Goal: Browse casually

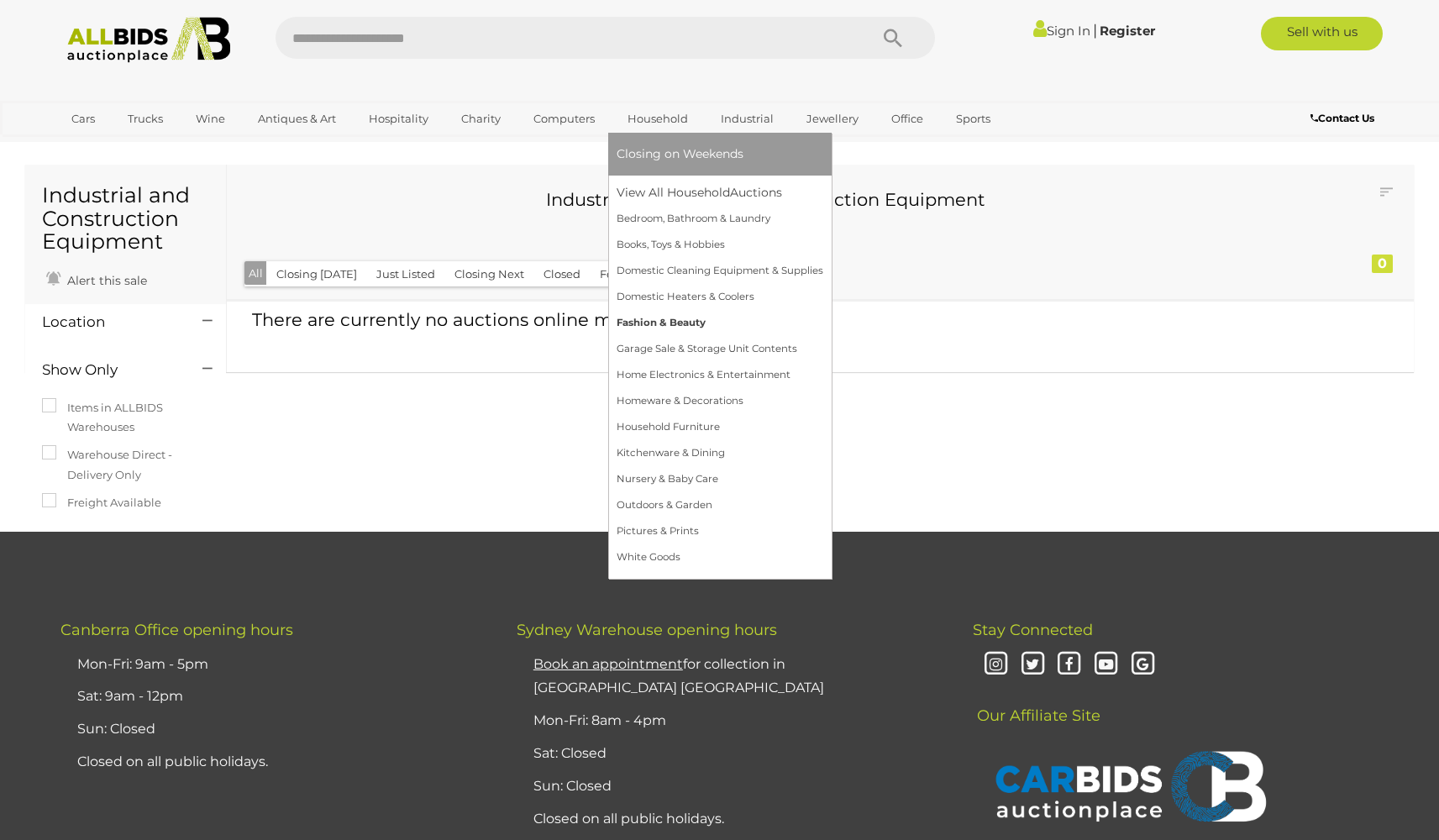
click at [653, 328] on link "Fashion & Beauty" at bounding box center [720, 323] width 207 height 26
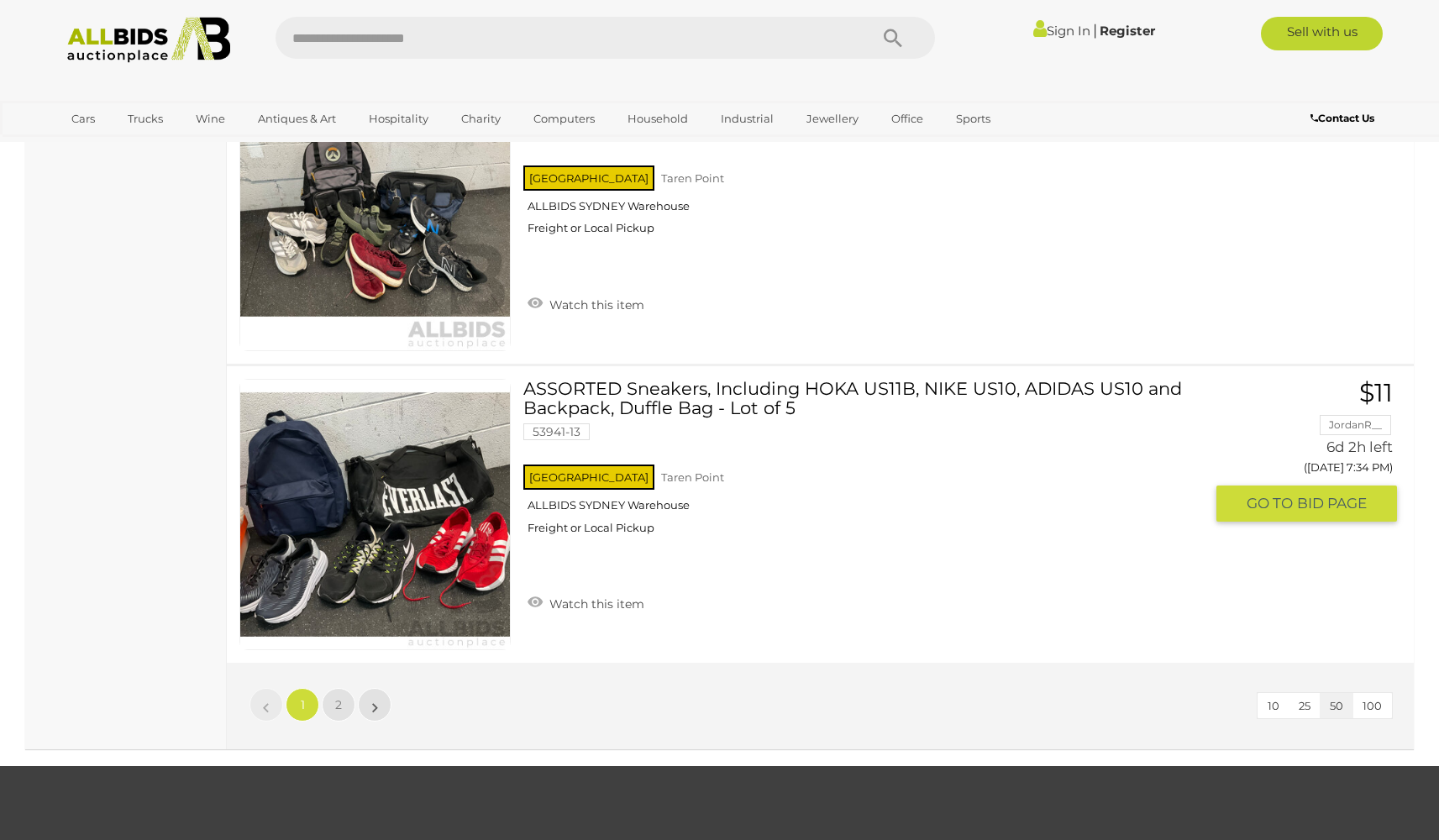
scroll to position [14682, 0]
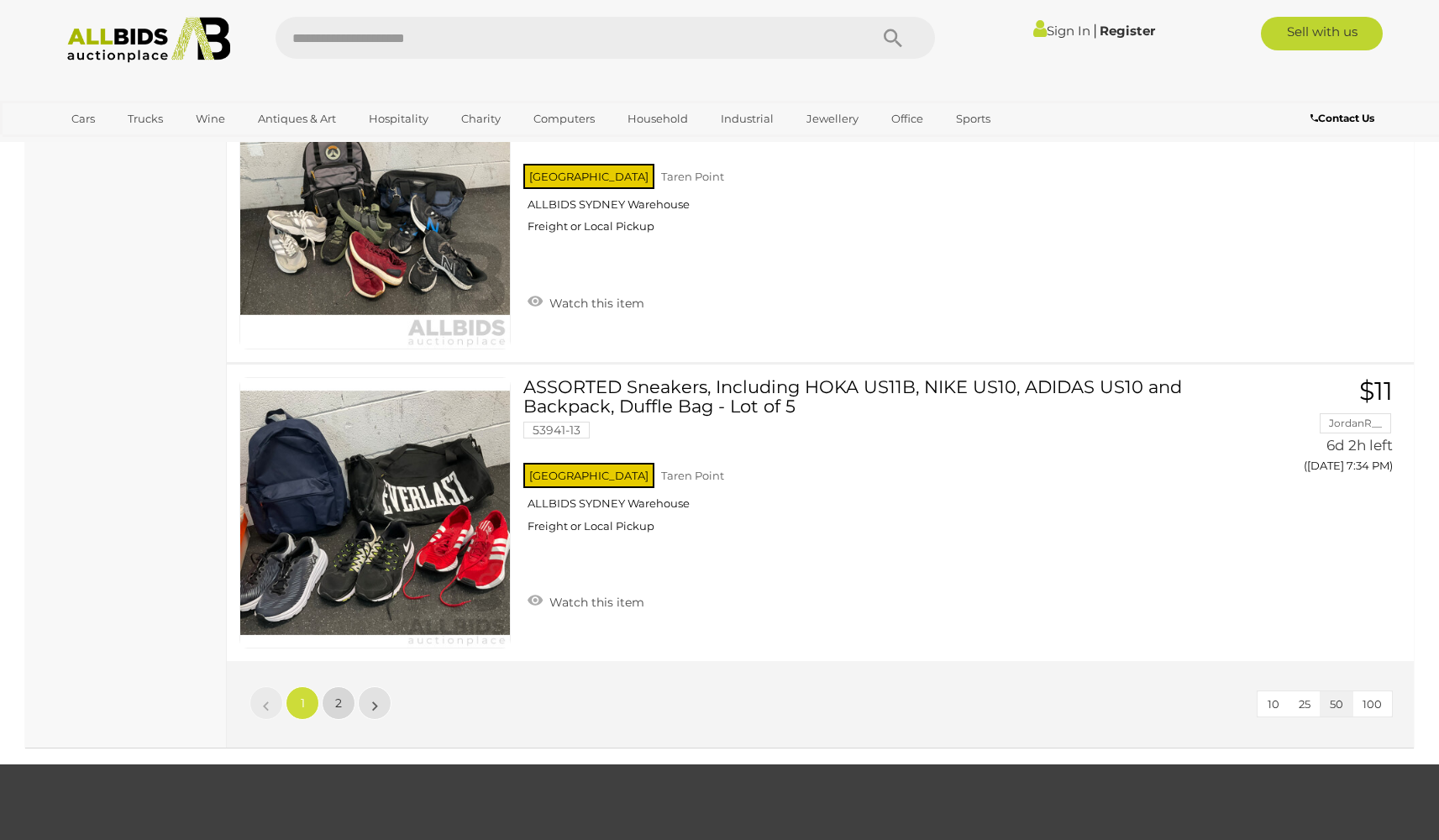
click at [335, 705] on span "2" at bounding box center [338, 702] width 7 height 15
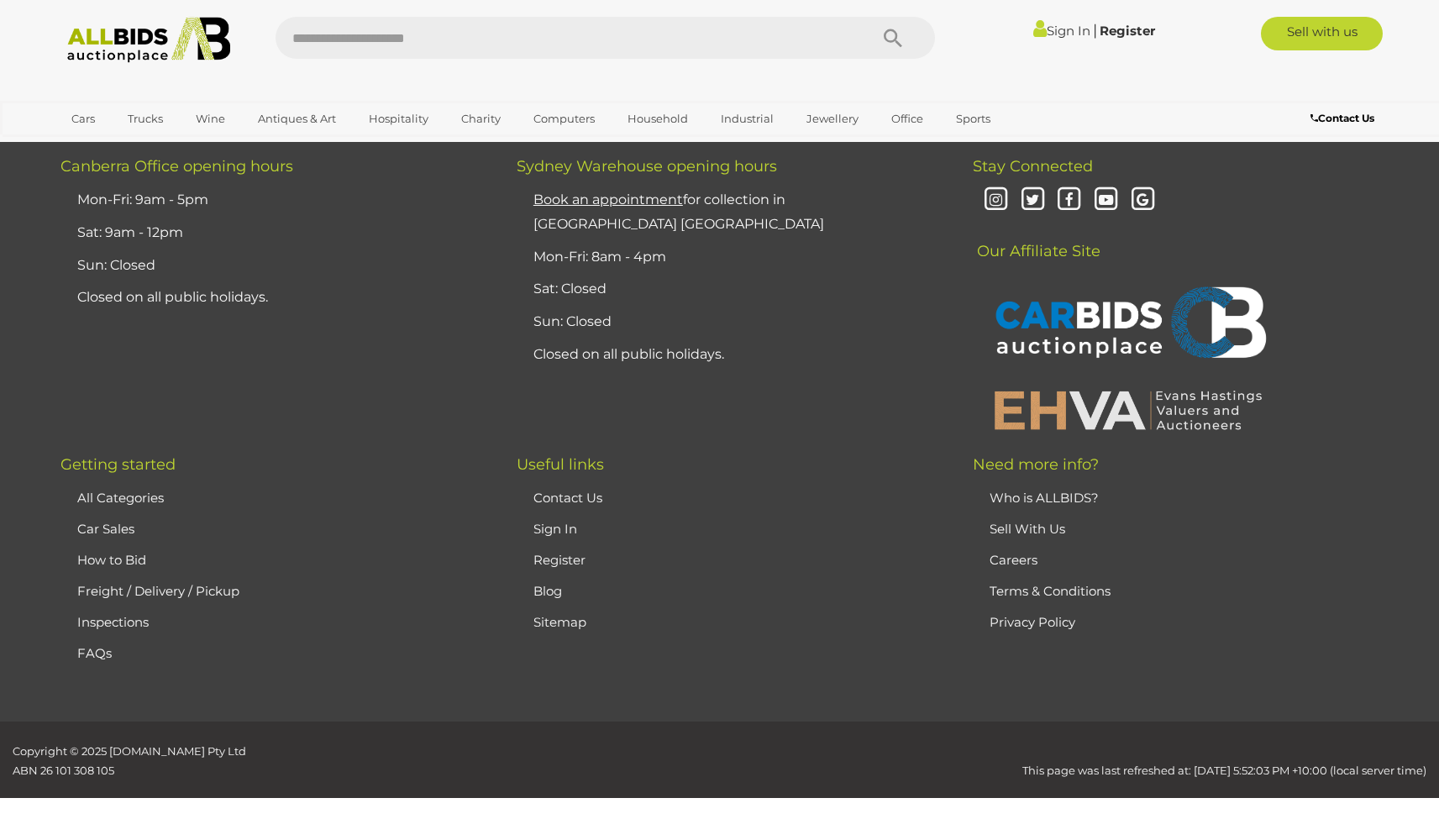
scroll to position [213, 0]
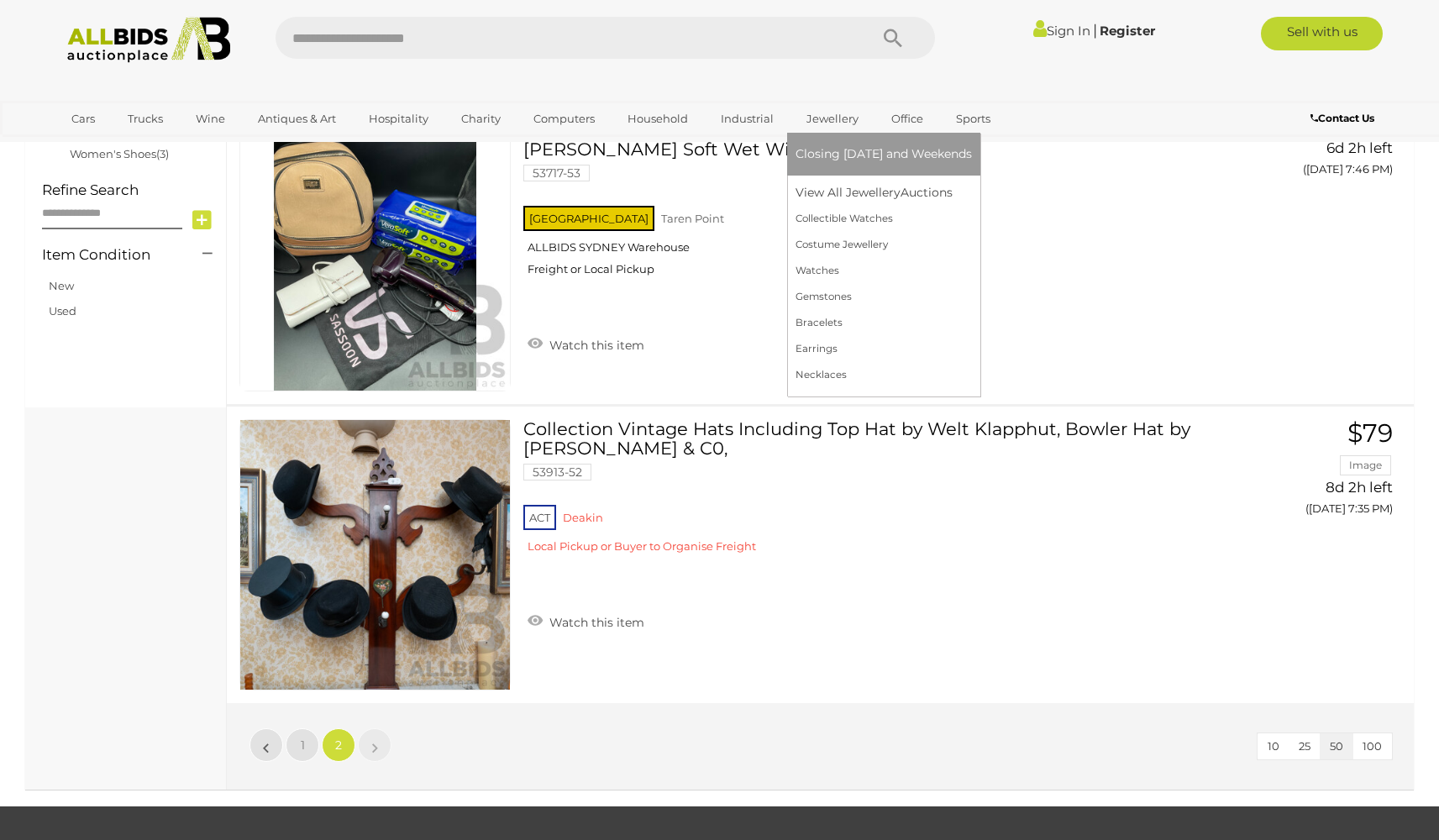
scroll to position [863, 0]
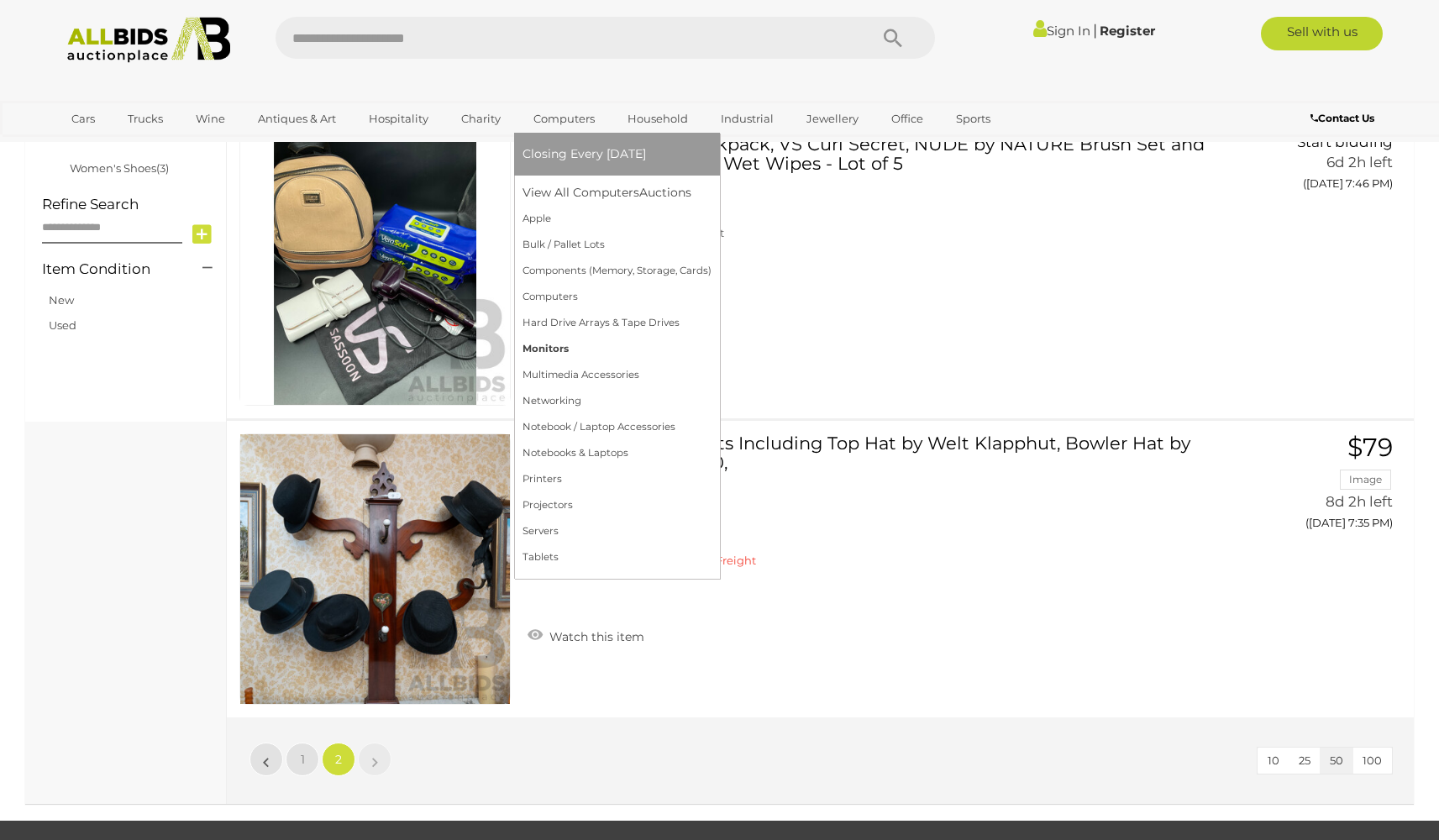
click at [538, 348] on link "Monitors" at bounding box center [617, 349] width 189 height 26
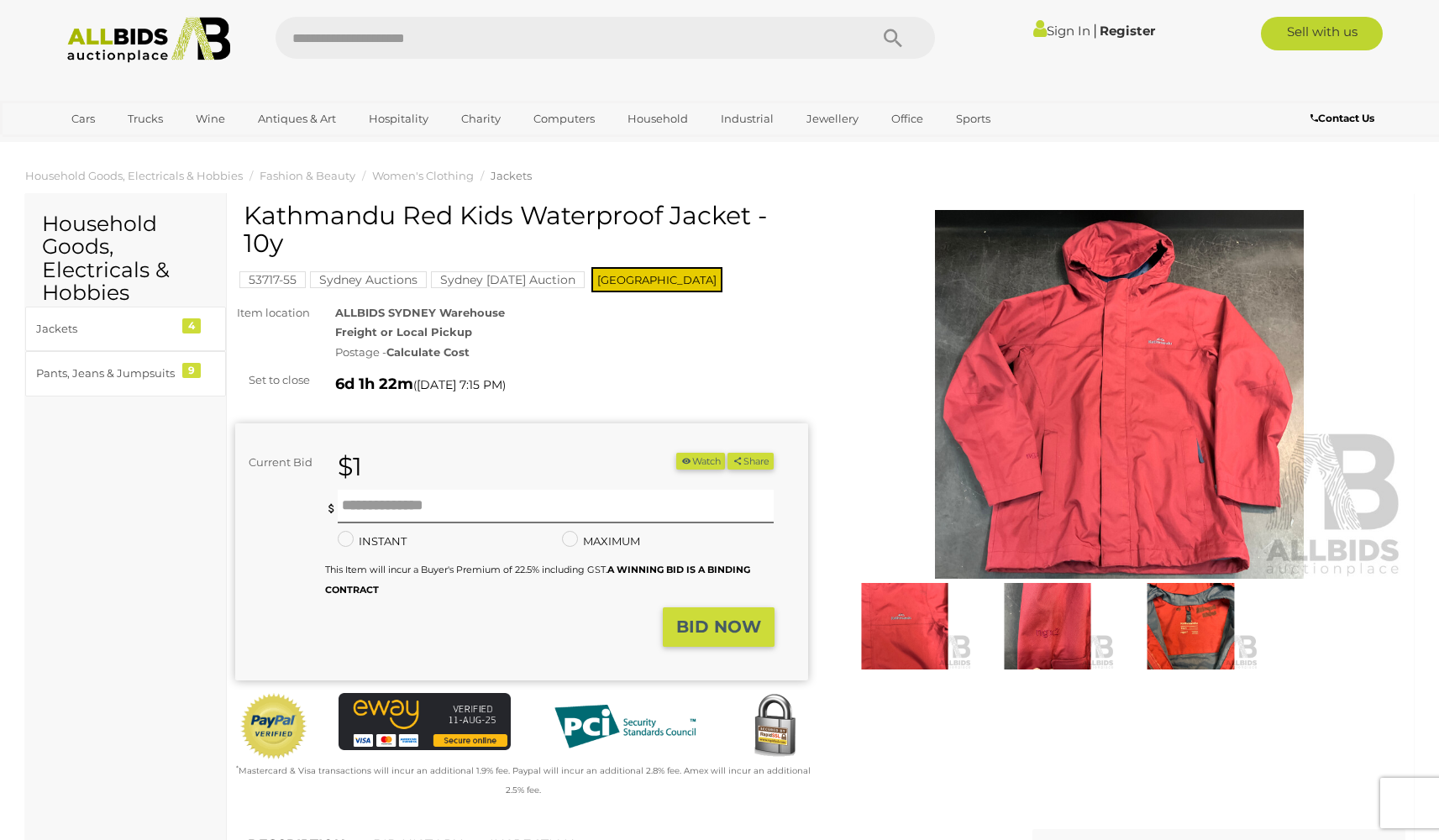
click at [1005, 378] on img at bounding box center [1119, 394] width 573 height 368
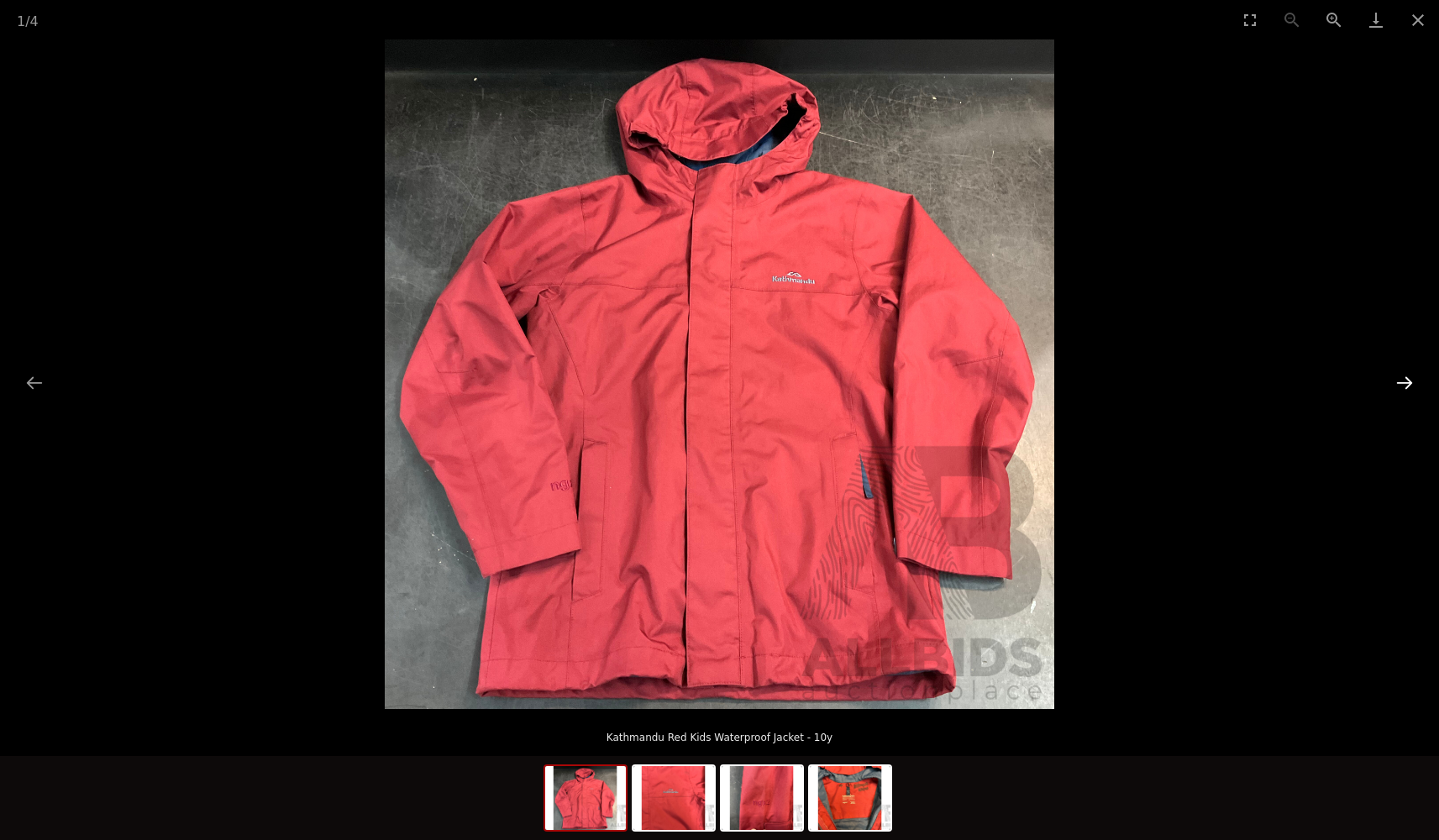
click at [1413, 388] on button "Next slide" at bounding box center [1404, 382] width 35 height 32
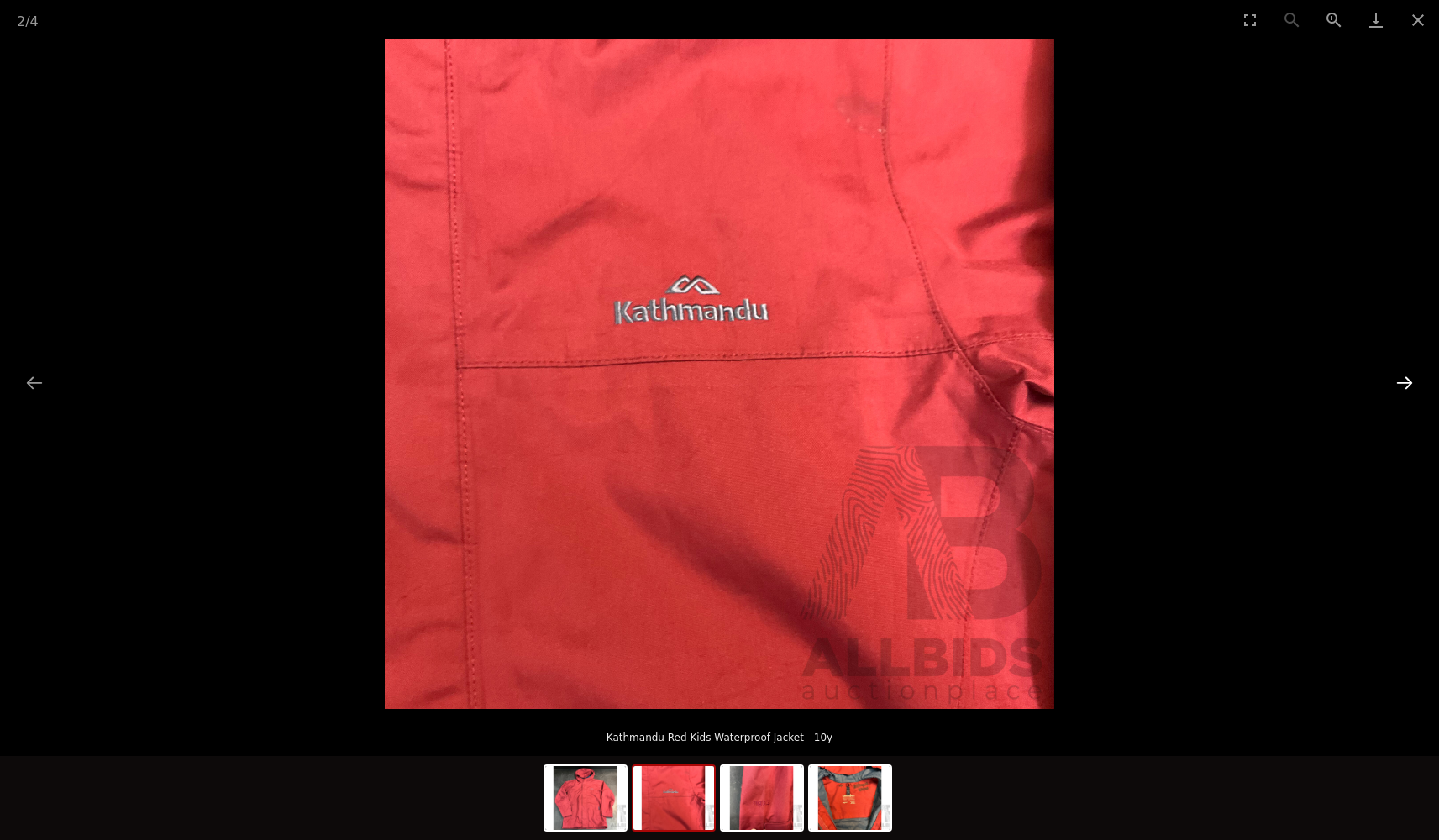
click at [1412, 389] on button "Next slide" at bounding box center [1404, 382] width 35 height 32
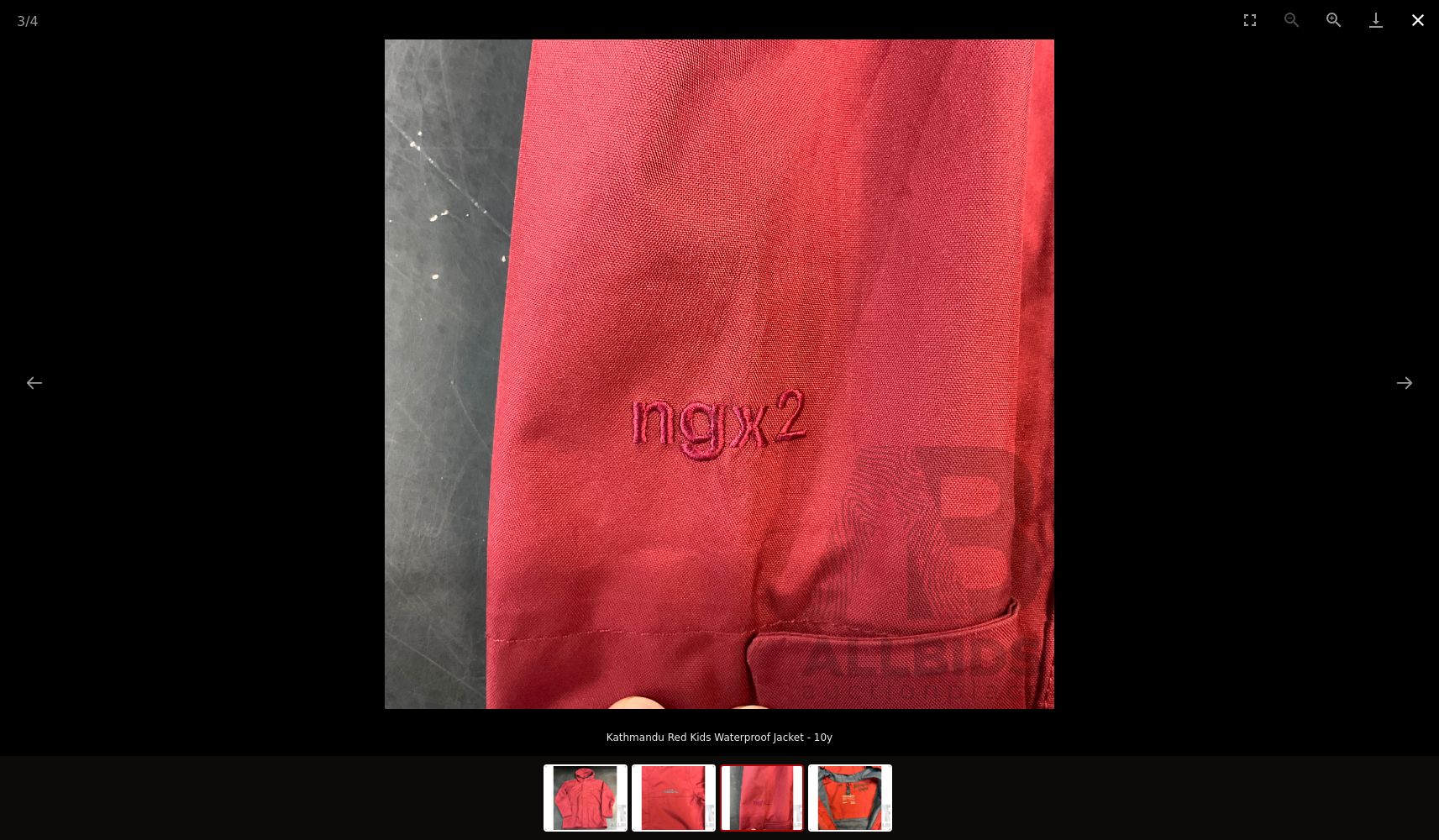
click at [1423, 22] on button "Close gallery" at bounding box center [1418, 19] width 42 height 39
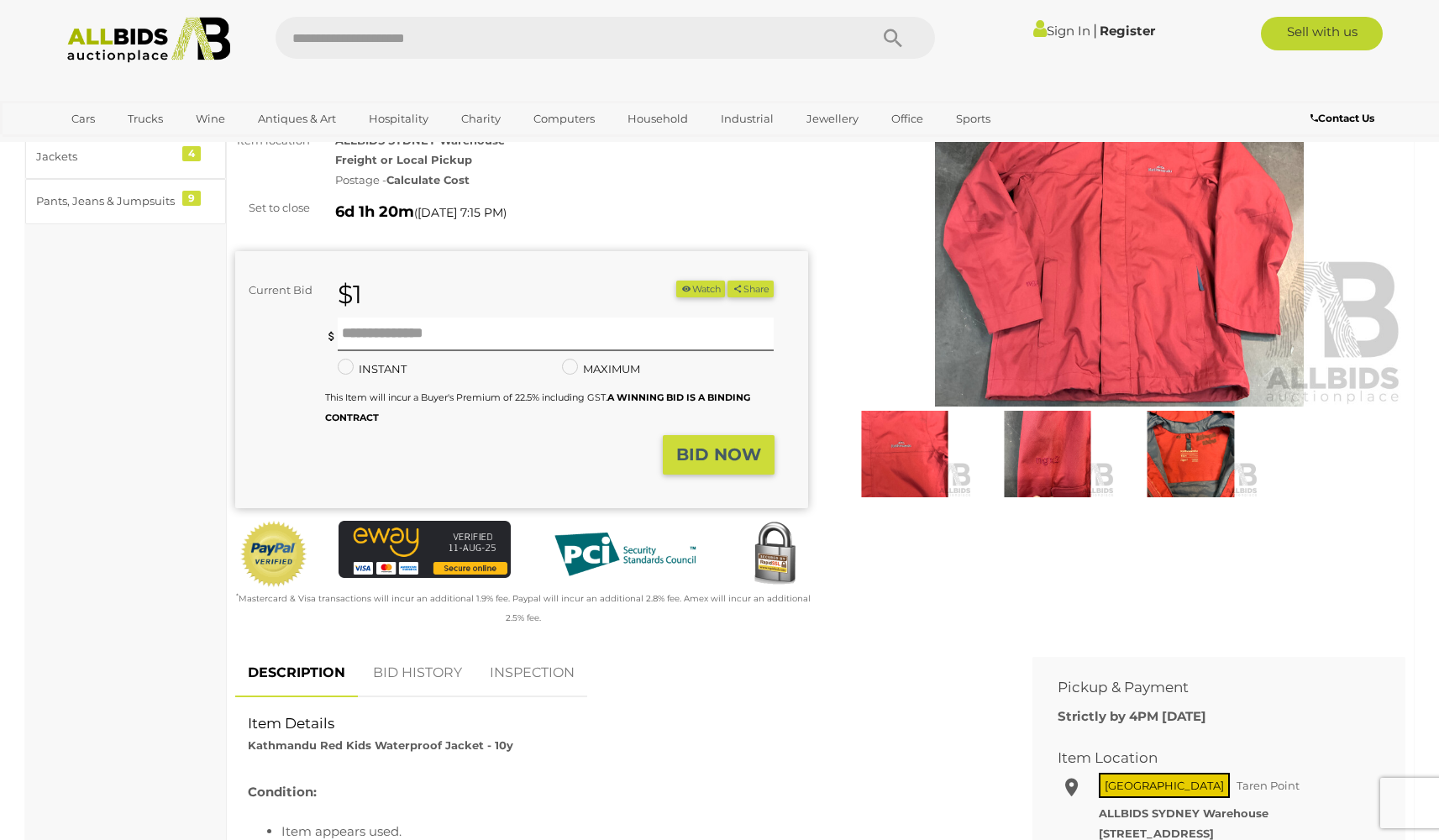
scroll to position [176, 0]
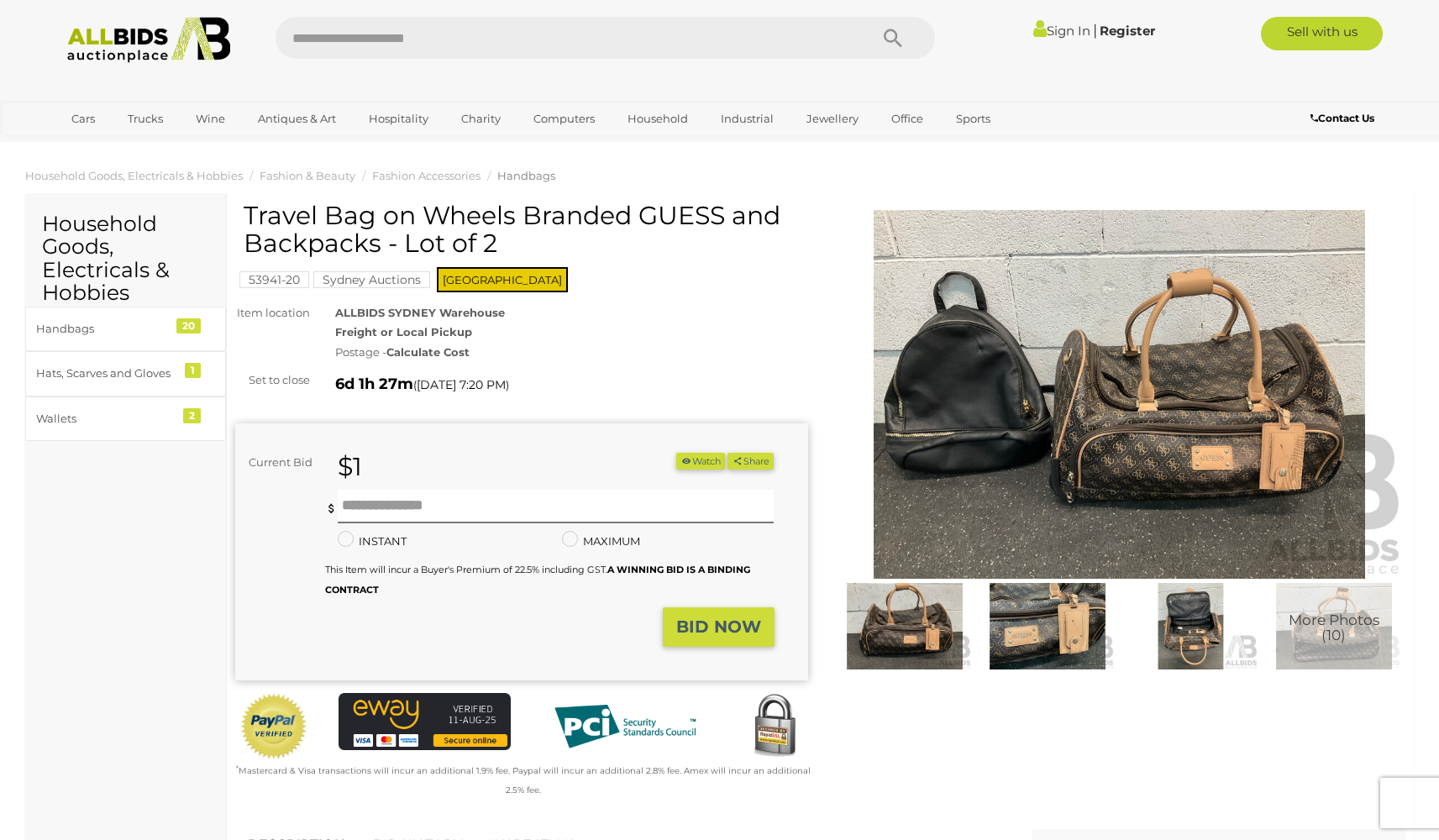
click at [923, 352] on img at bounding box center [1119, 394] width 573 height 368
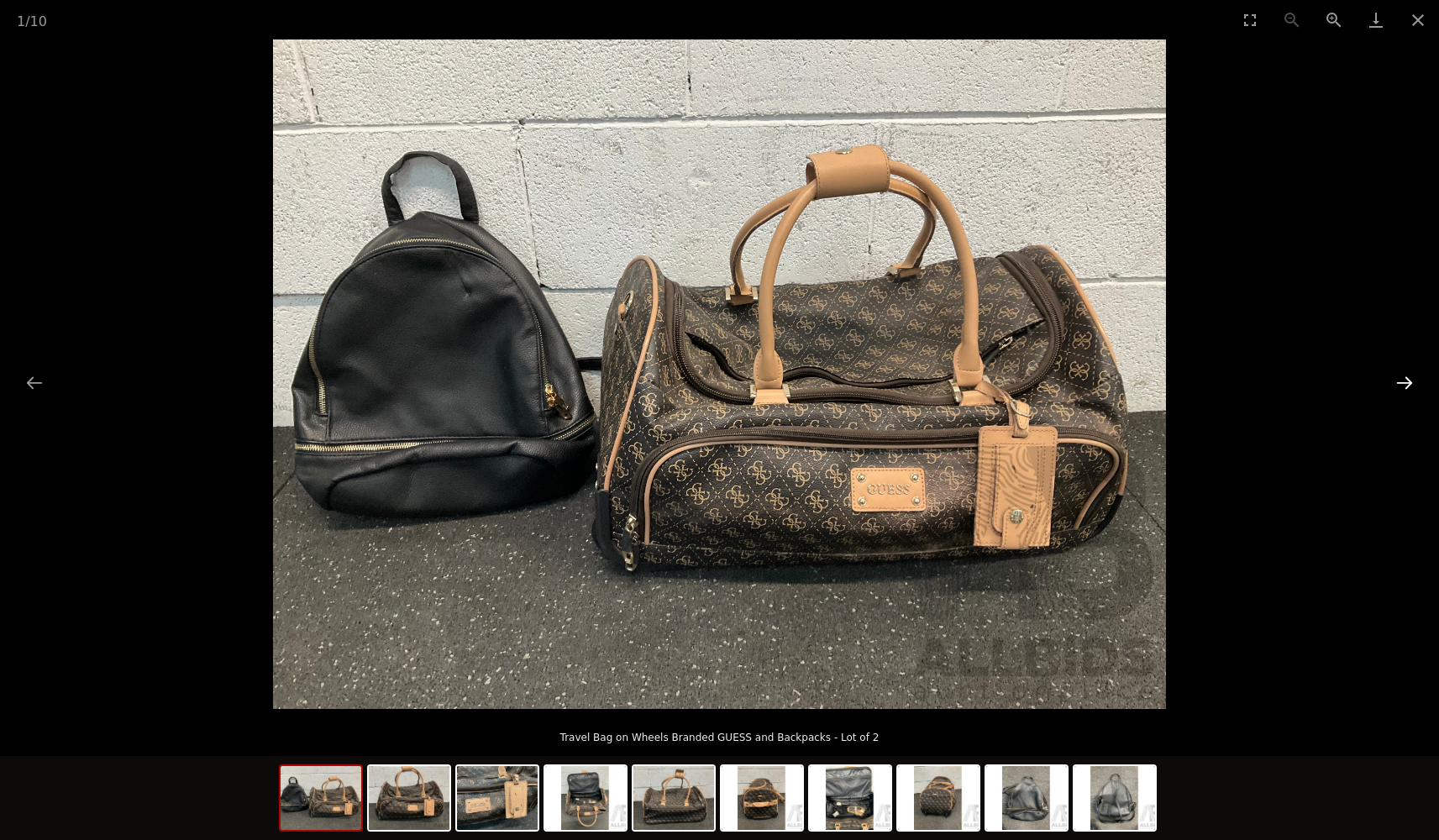
click at [1407, 379] on button "Next slide" at bounding box center [1404, 382] width 35 height 32
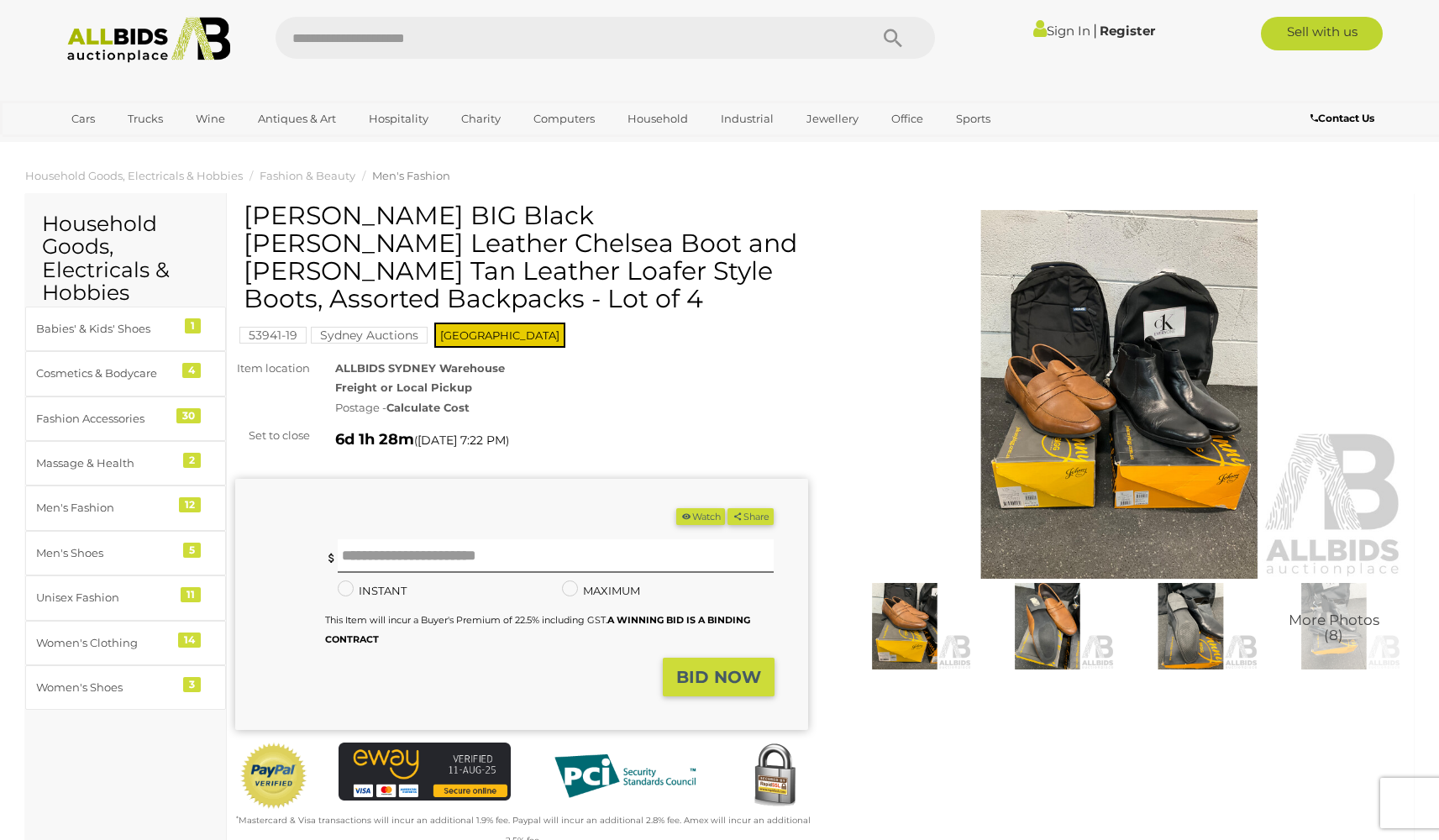
click at [1106, 490] on img at bounding box center [1119, 394] width 573 height 368
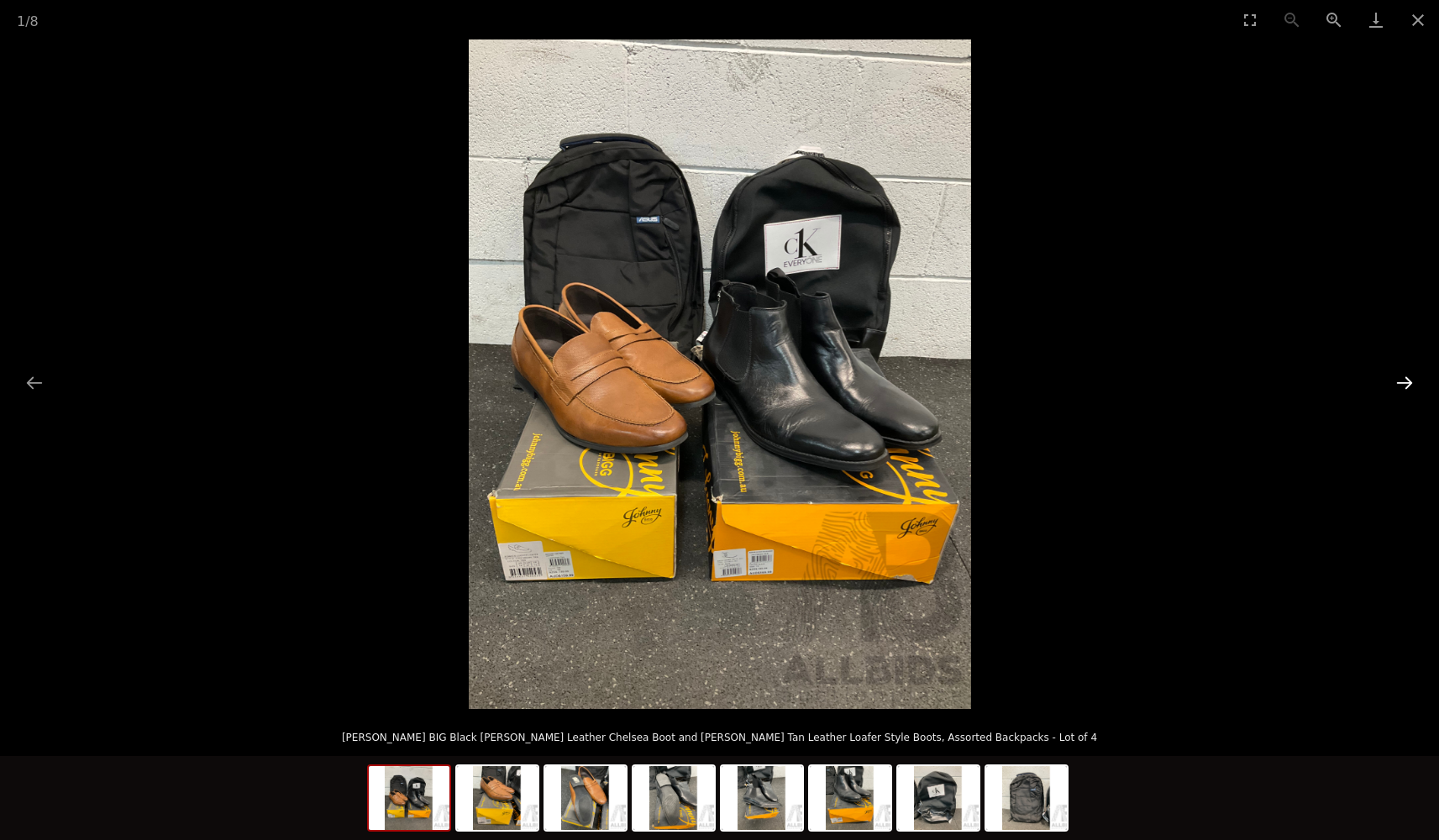
click at [1407, 382] on button "Next slide" at bounding box center [1404, 382] width 35 height 32
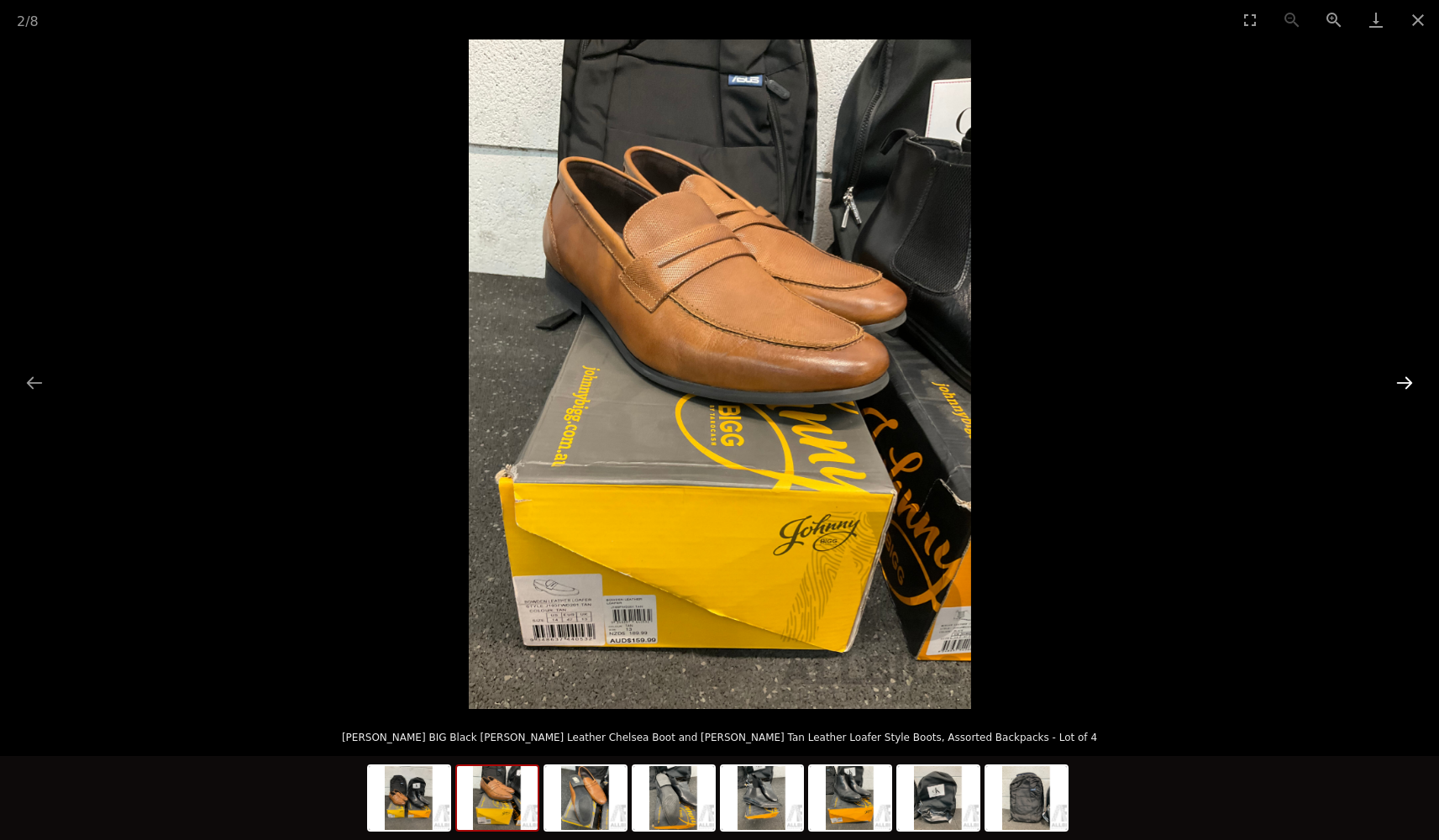
click at [1407, 383] on button "Next slide" at bounding box center [1404, 382] width 35 height 32
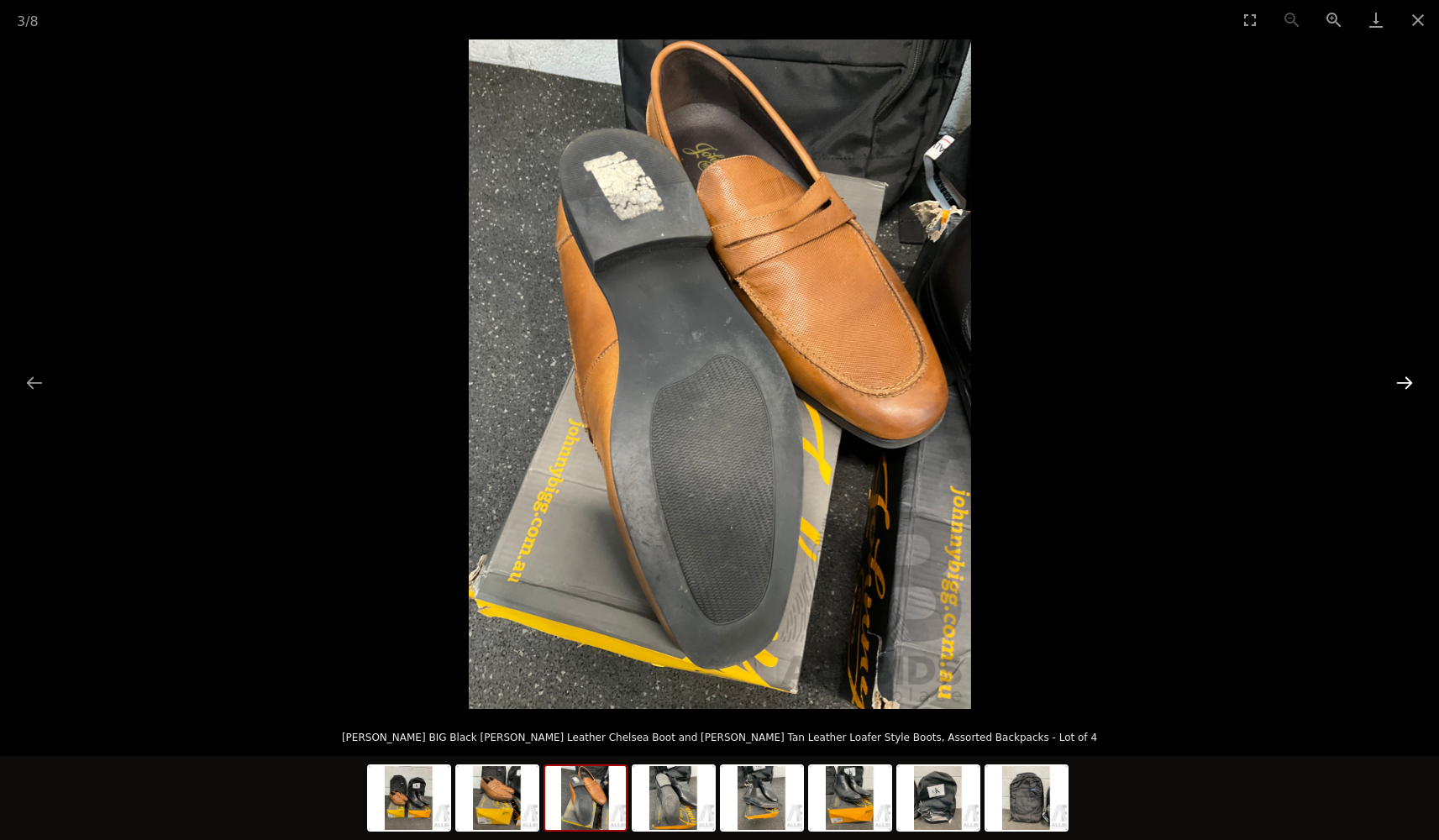
click at [1407, 383] on button "Next slide" at bounding box center [1404, 382] width 35 height 32
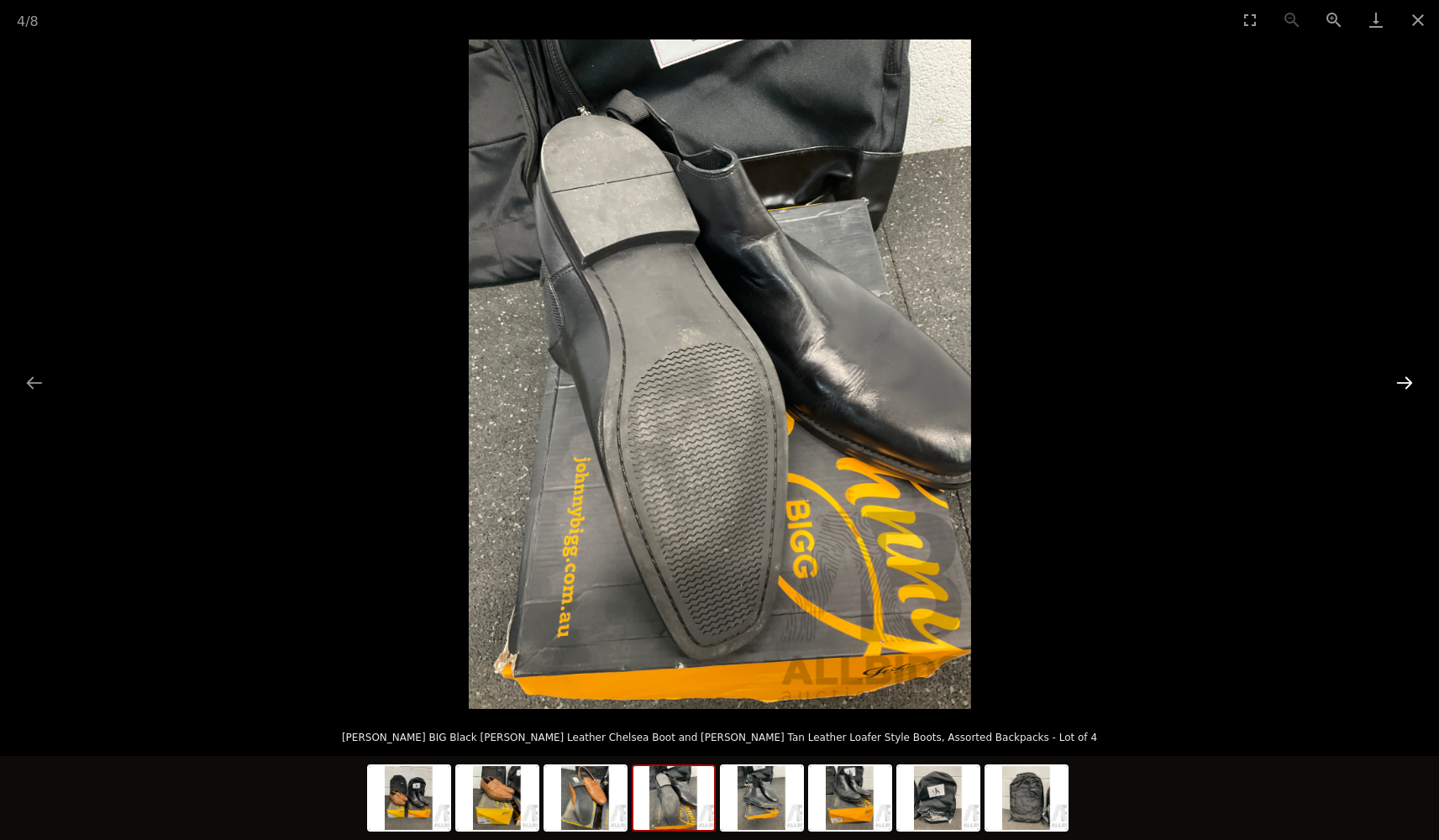
click at [1407, 383] on button "Next slide" at bounding box center [1404, 382] width 35 height 32
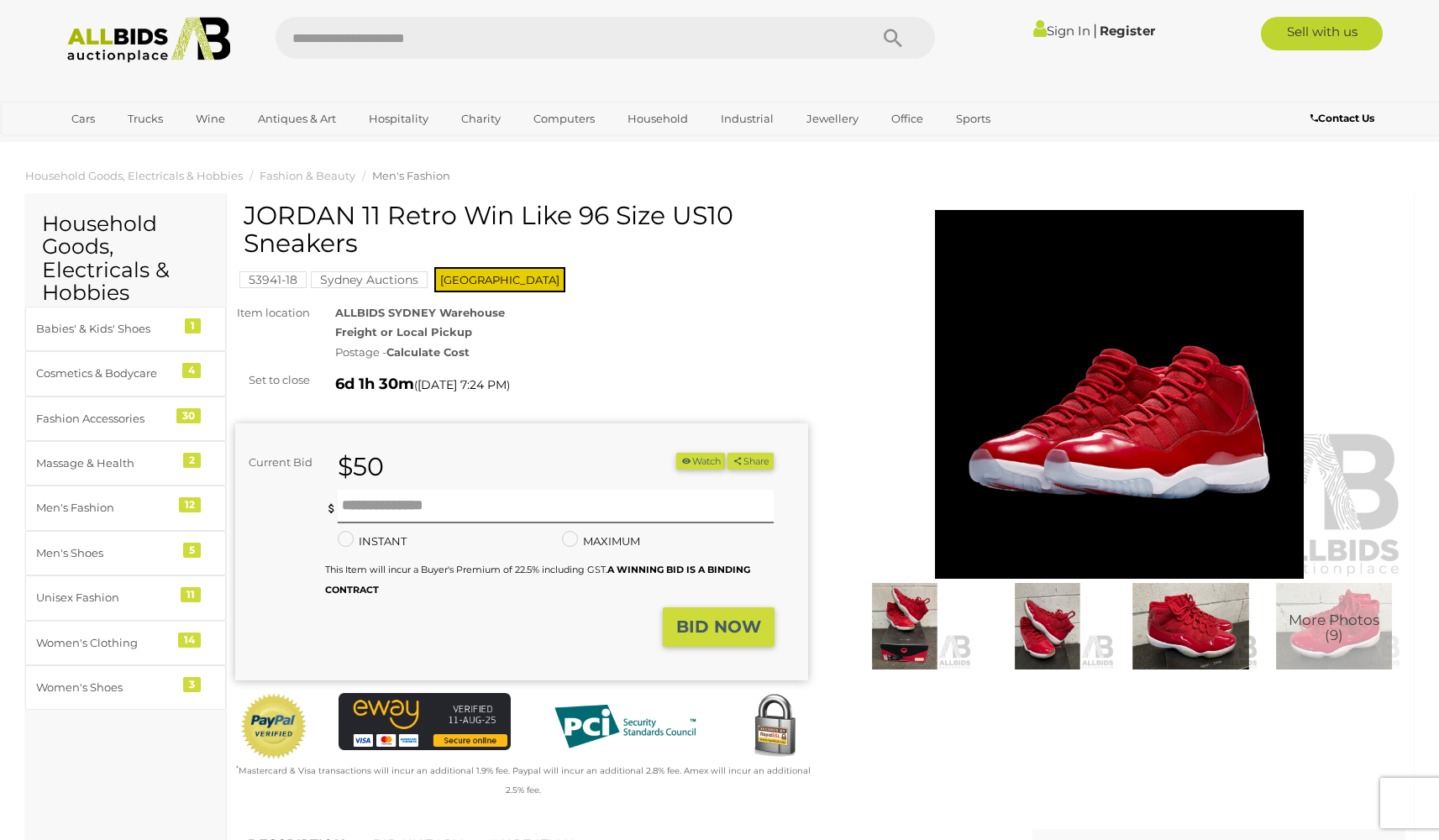
click at [1037, 466] on img at bounding box center [1119, 394] width 573 height 368
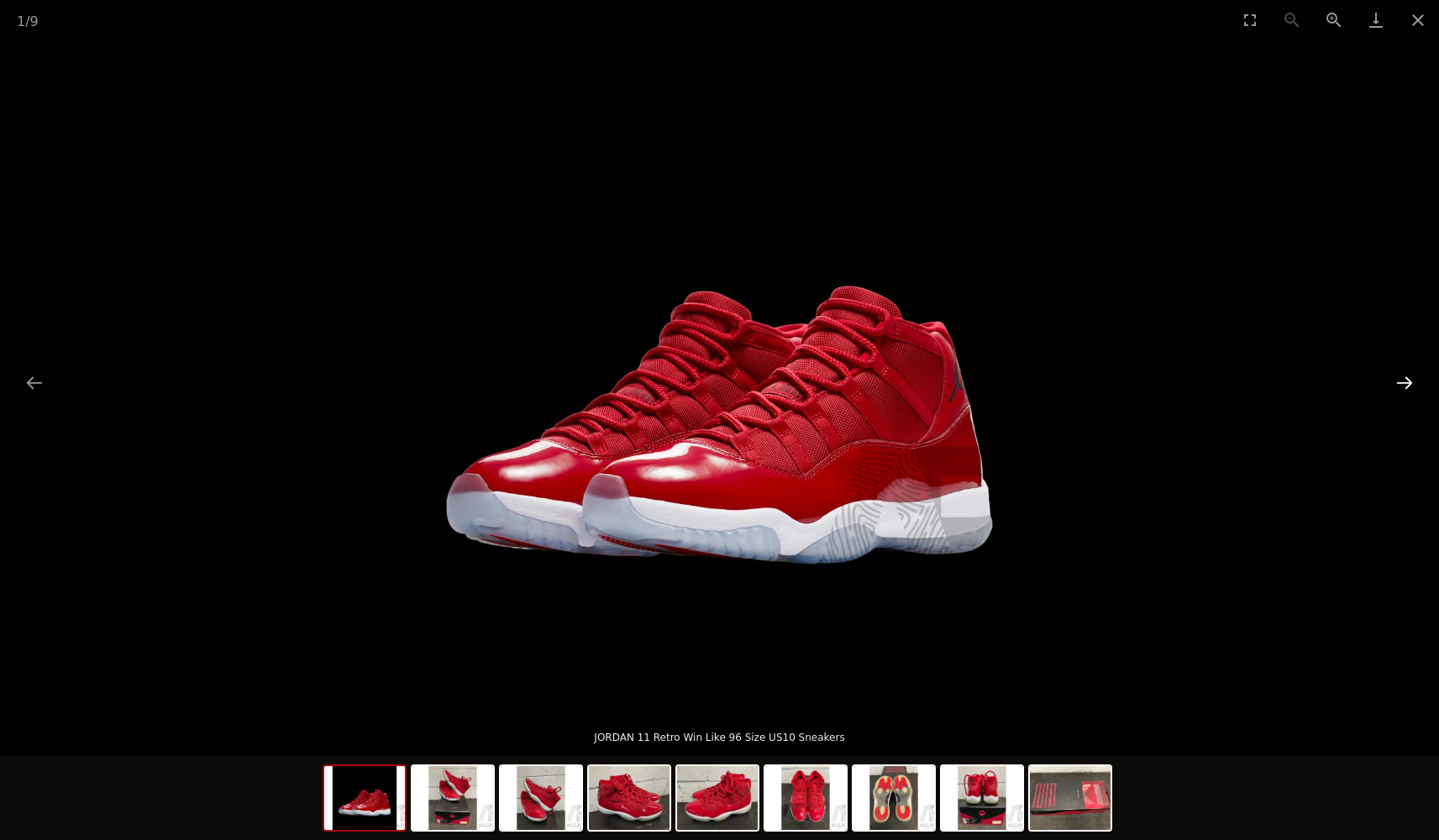
click at [1406, 380] on button "Next slide" at bounding box center [1404, 382] width 35 height 32
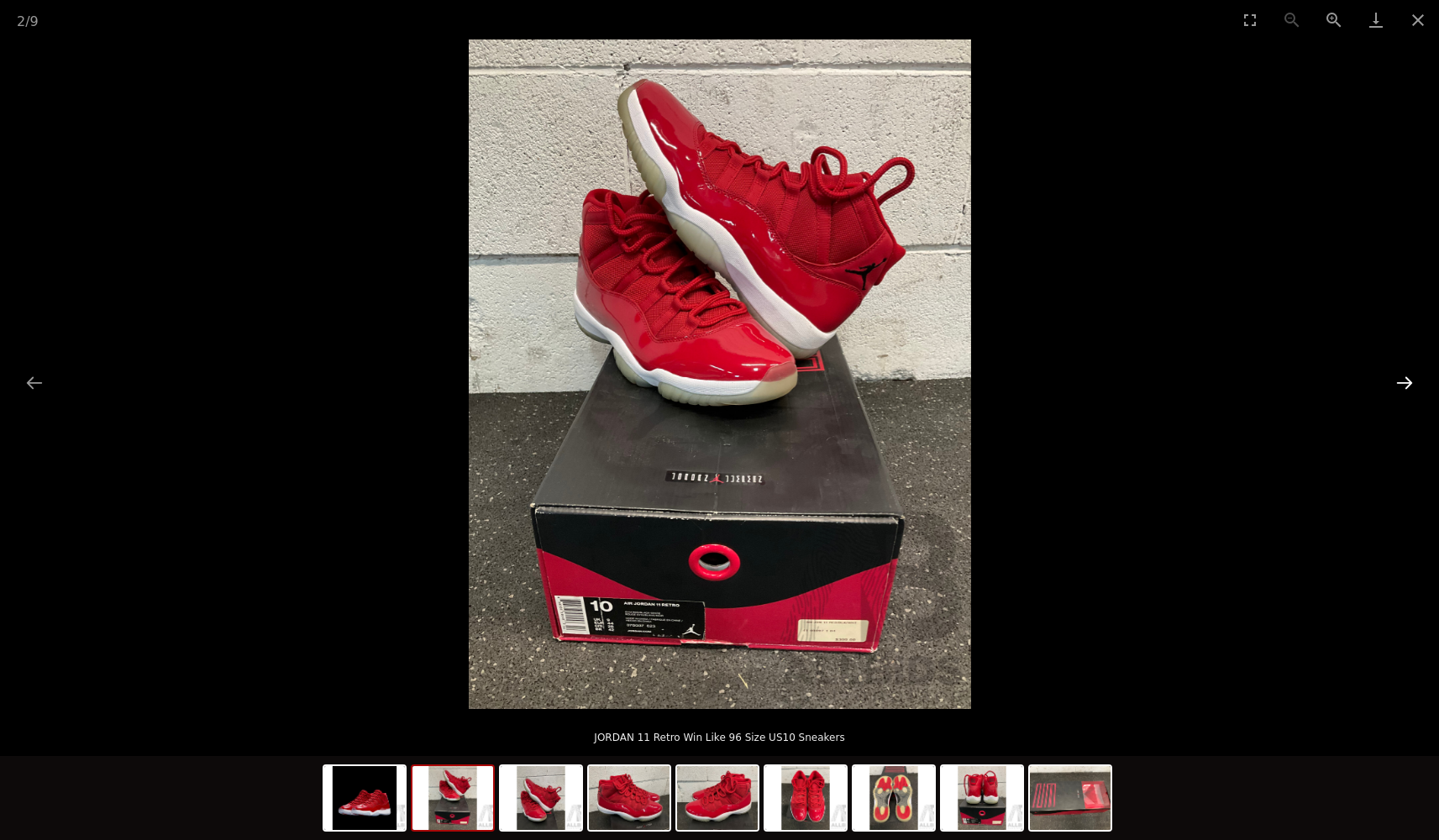
click at [1405, 379] on button "Next slide" at bounding box center [1404, 382] width 35 height 32
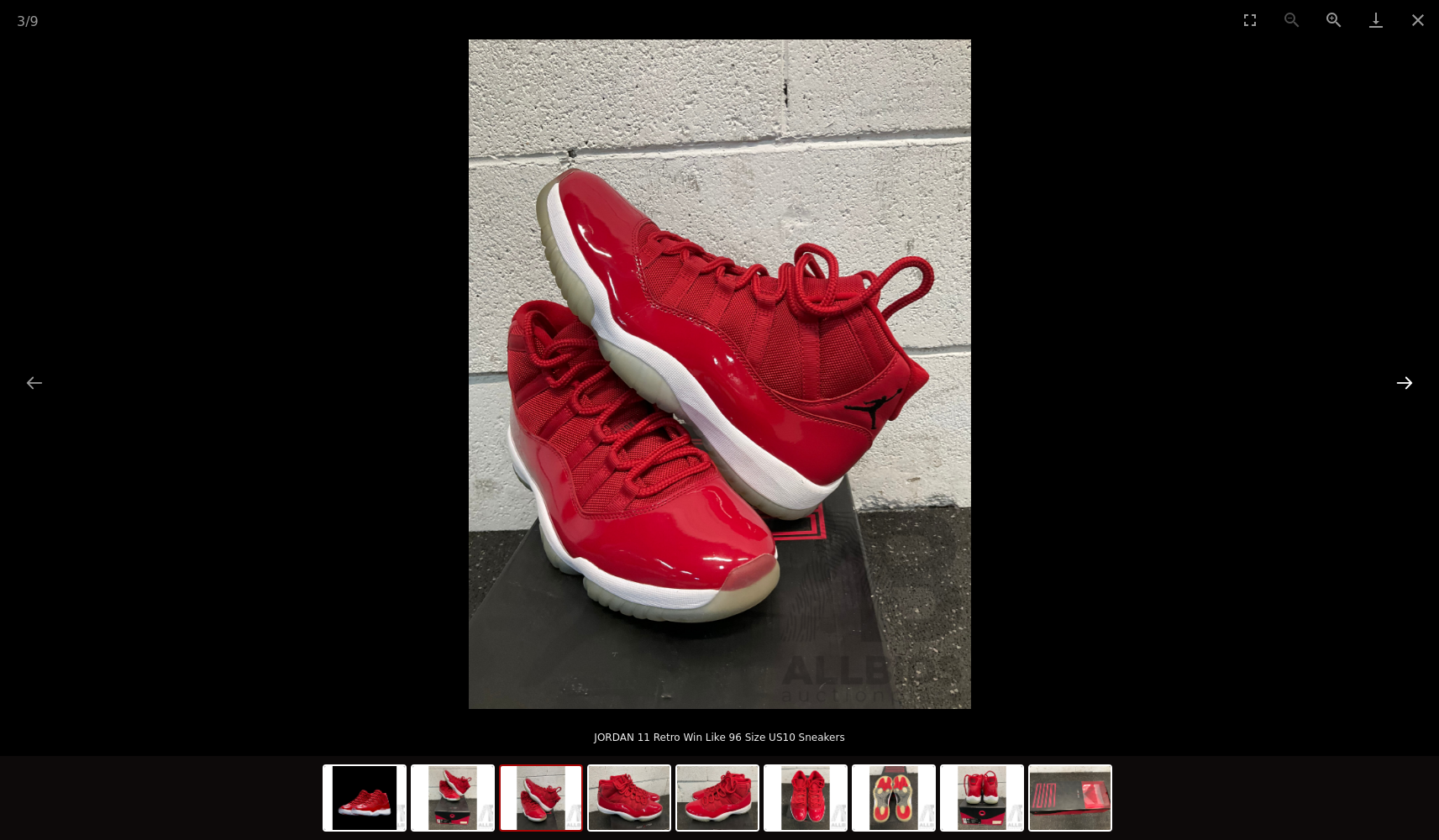
click at [1405, 379] on button "Next slide" at bounding box center [1404, 382] width 35 height 32
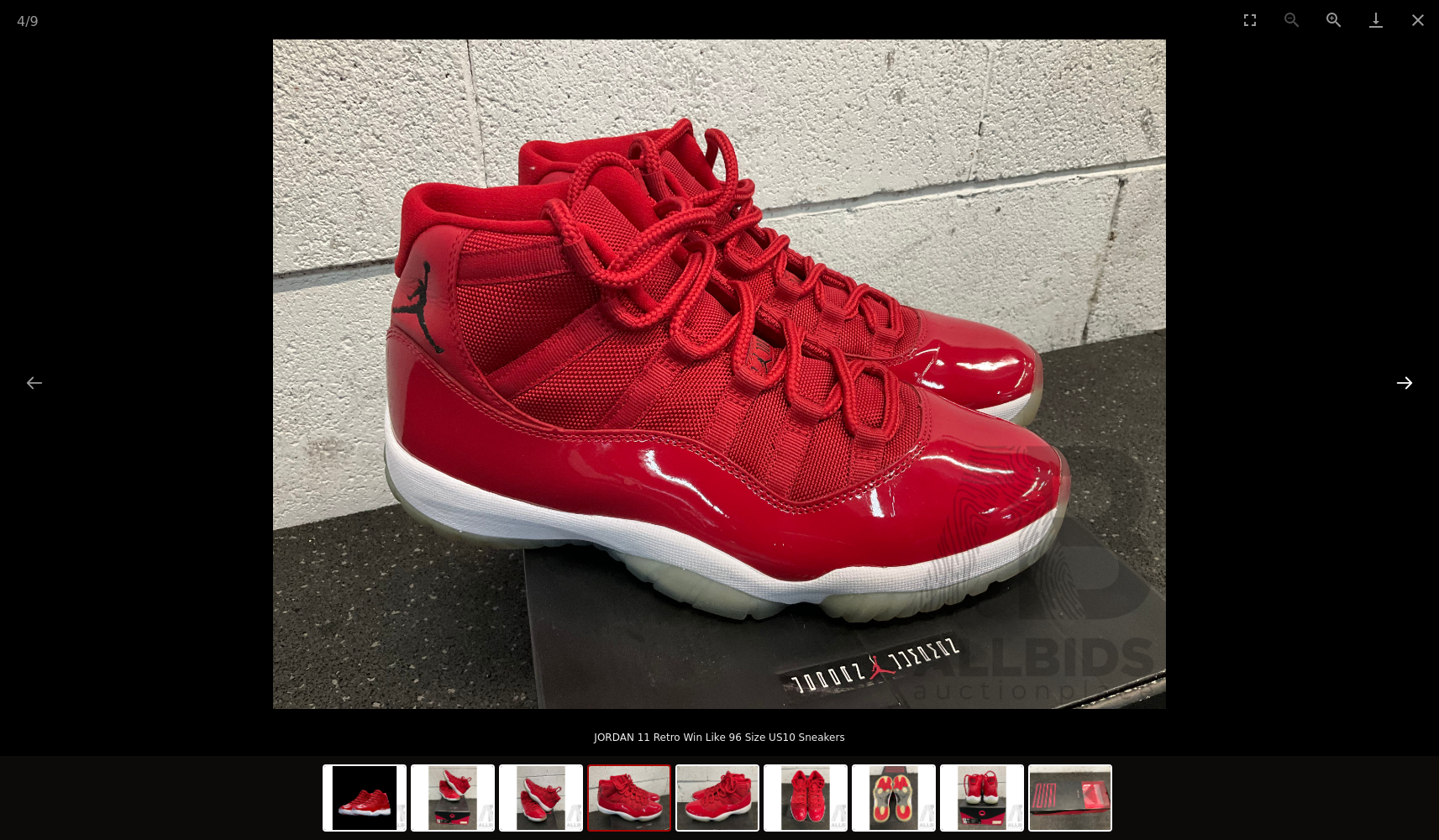
click at [1405, 379] on button "Next slide" at bounding box center [1404, 382] width 35 height 32
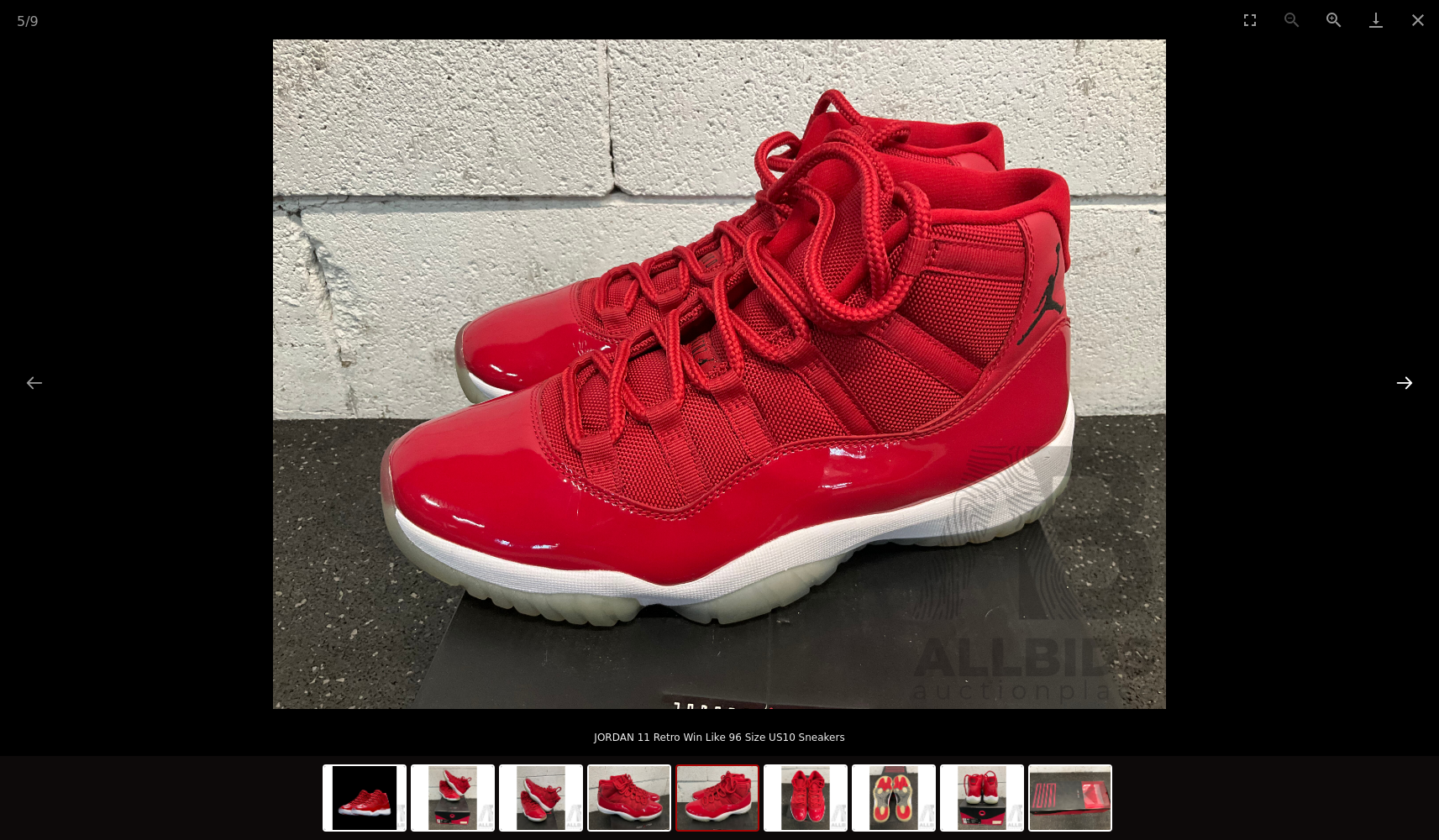
click at [1405, 379] on button "Next slide" at bounding box center [1404, 382] width 35 height 32
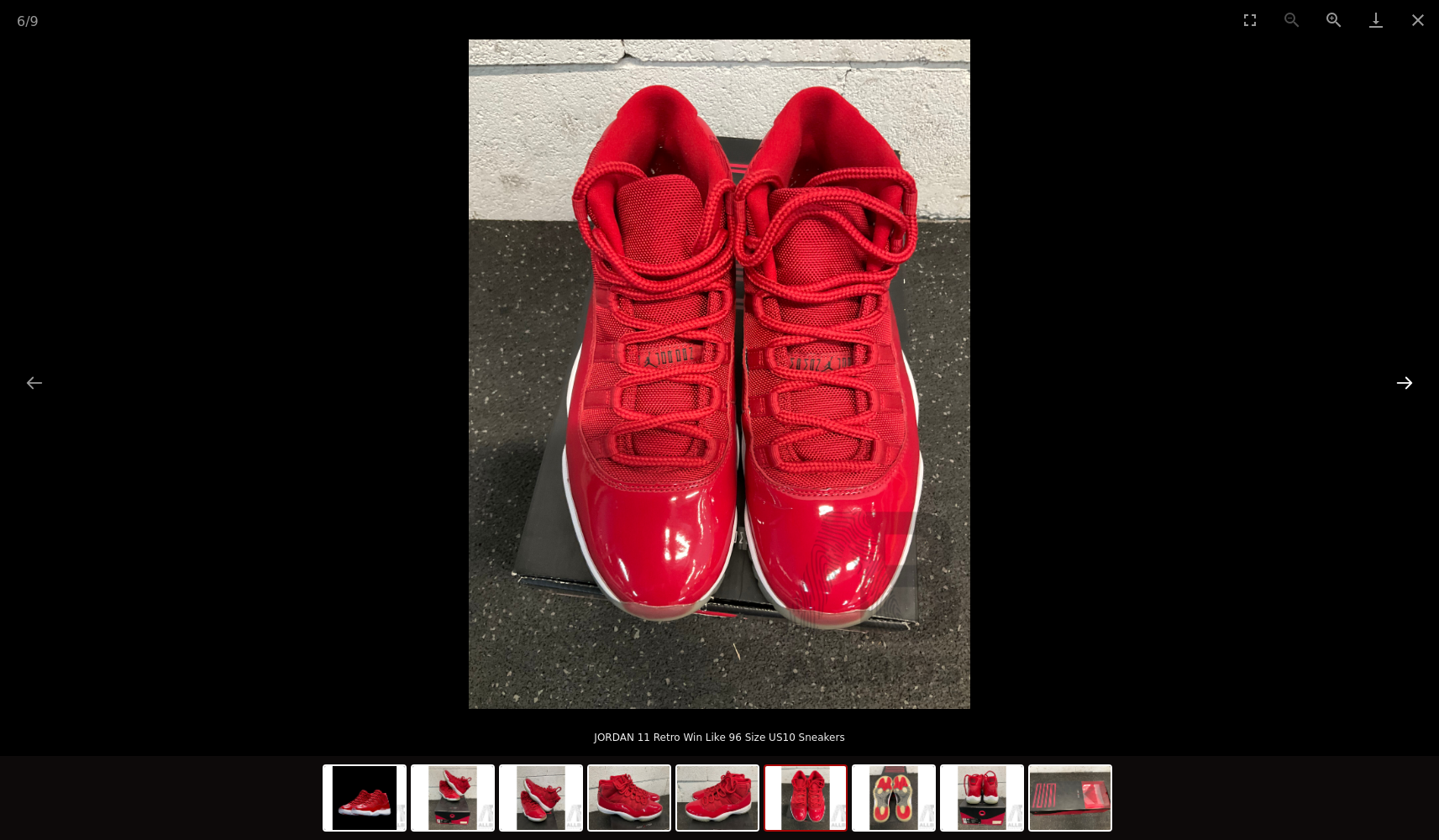
click at [1405, 379] on button "Next slide" at bounding box center [1404, 382] width 35 height 32
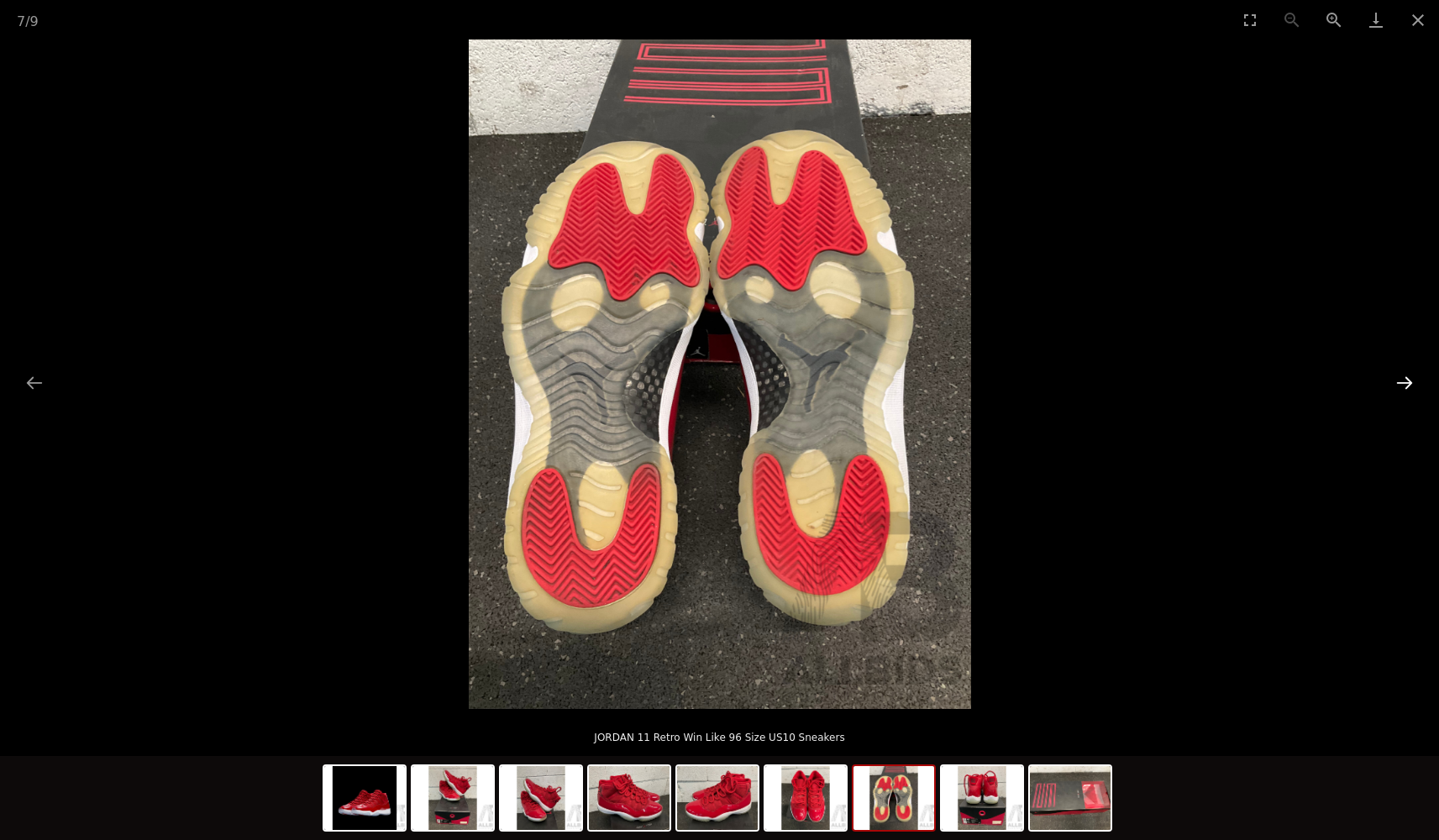
click at [1405, 379] on button "Next slide" at bounding box center [1404, 382] width 35 height 32
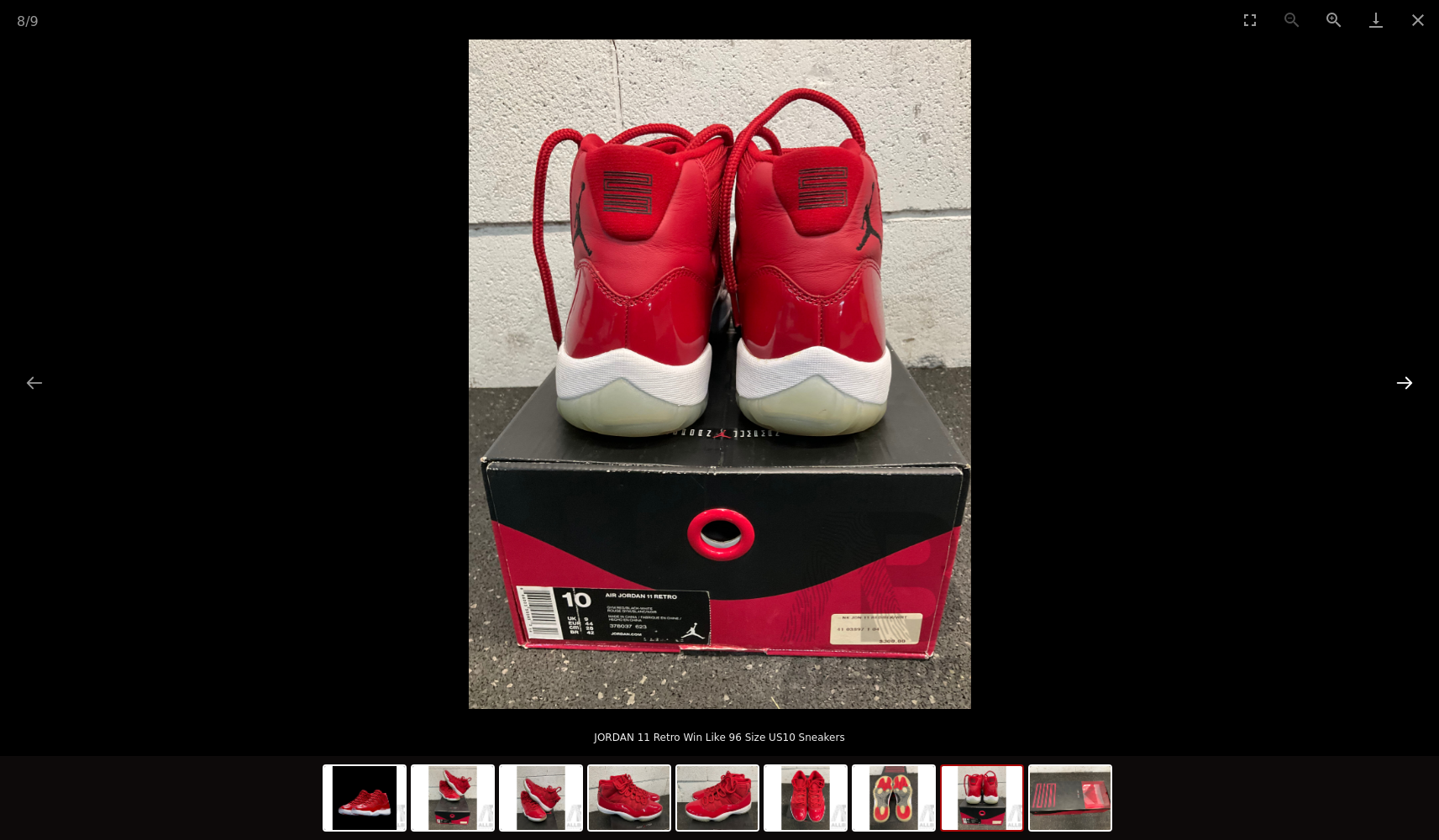
click at [1405, 380] on button "Next slide" at bounding box center [1404, 382] width 35 height 32
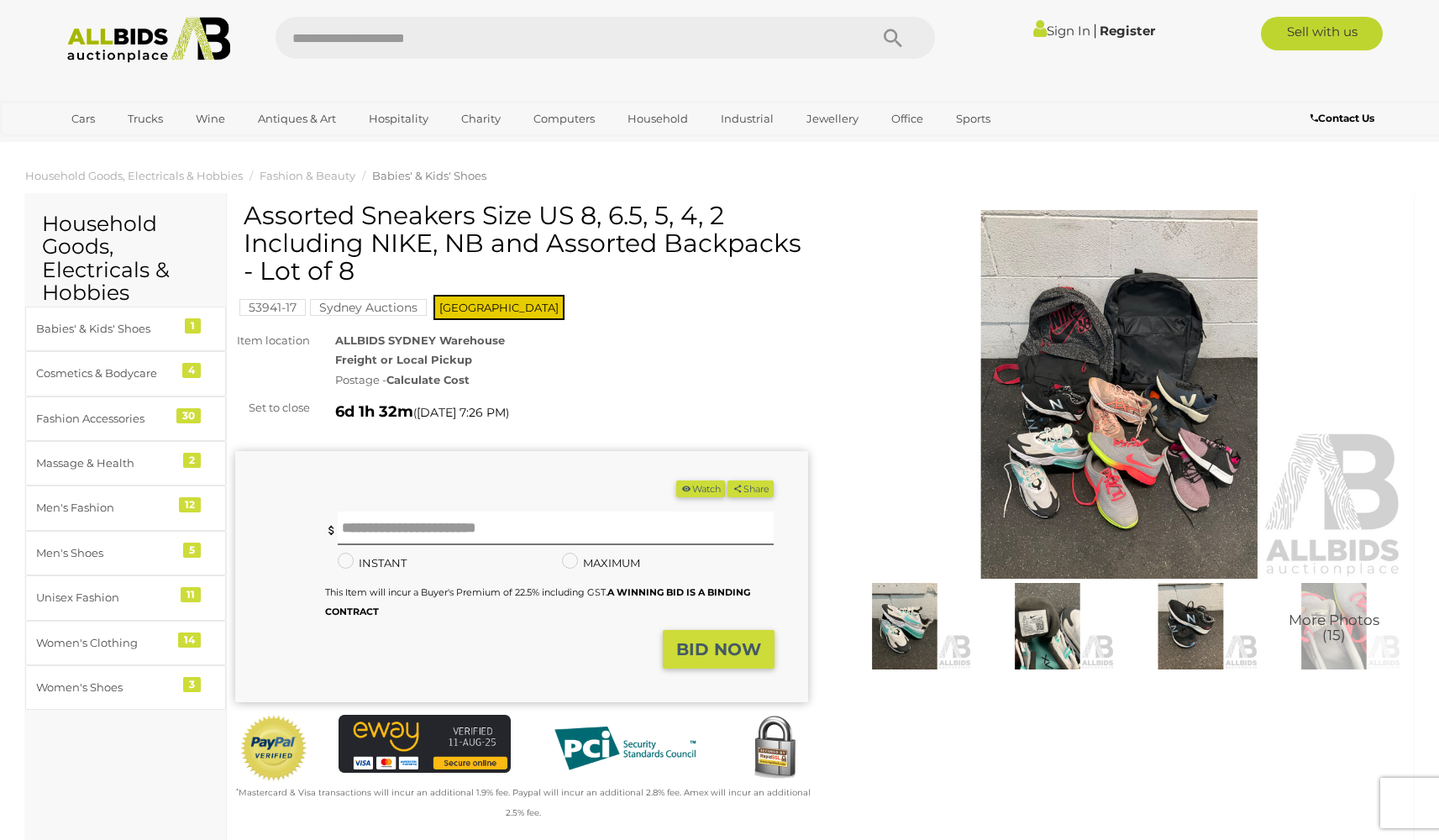
click at [1041, 484] on img at bounding box center [1119, 394] width 573 height 368
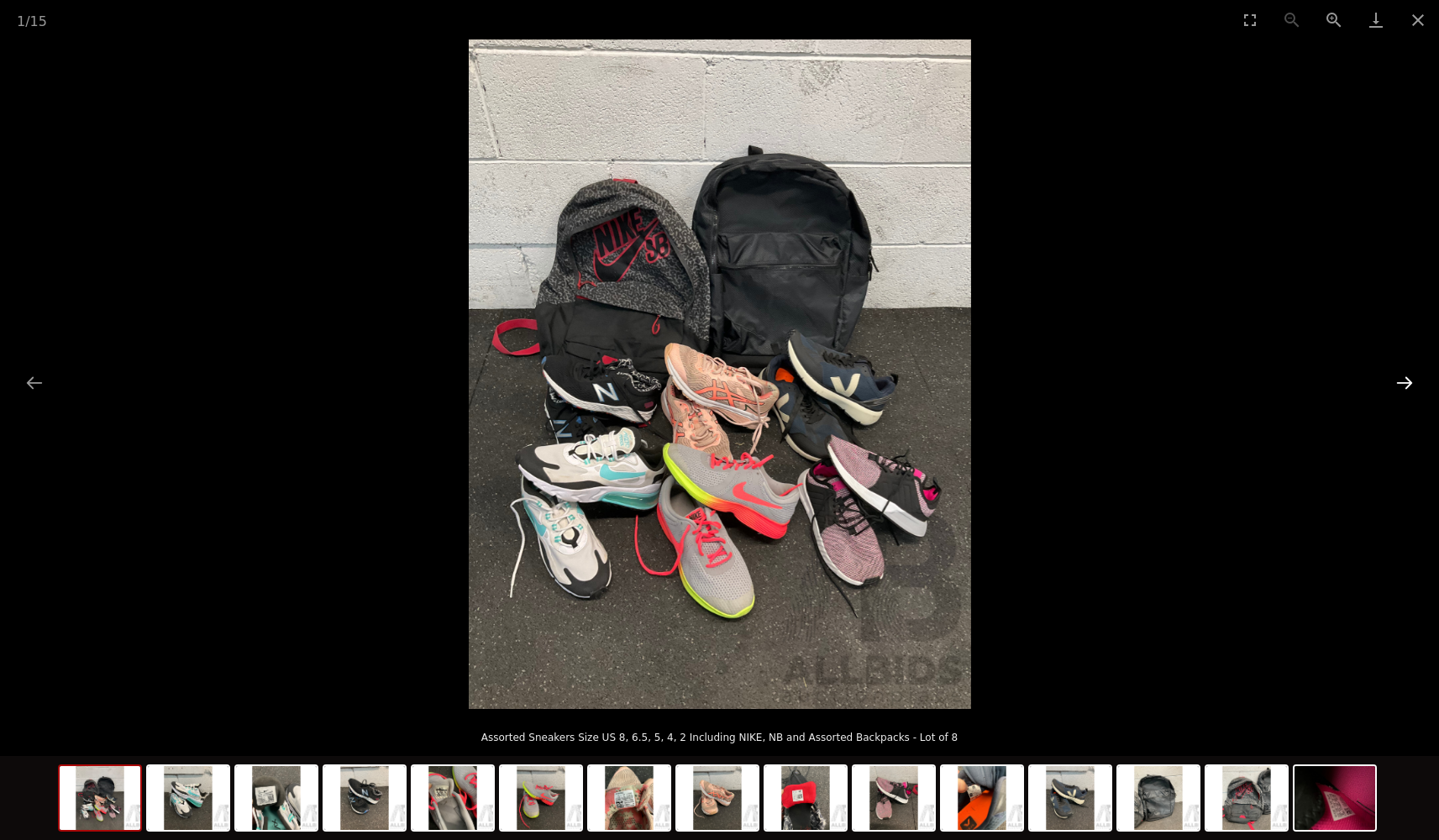
click at [1406, 382] on button "Next slide" at bounding box center [1404, 382] width 35 height 32
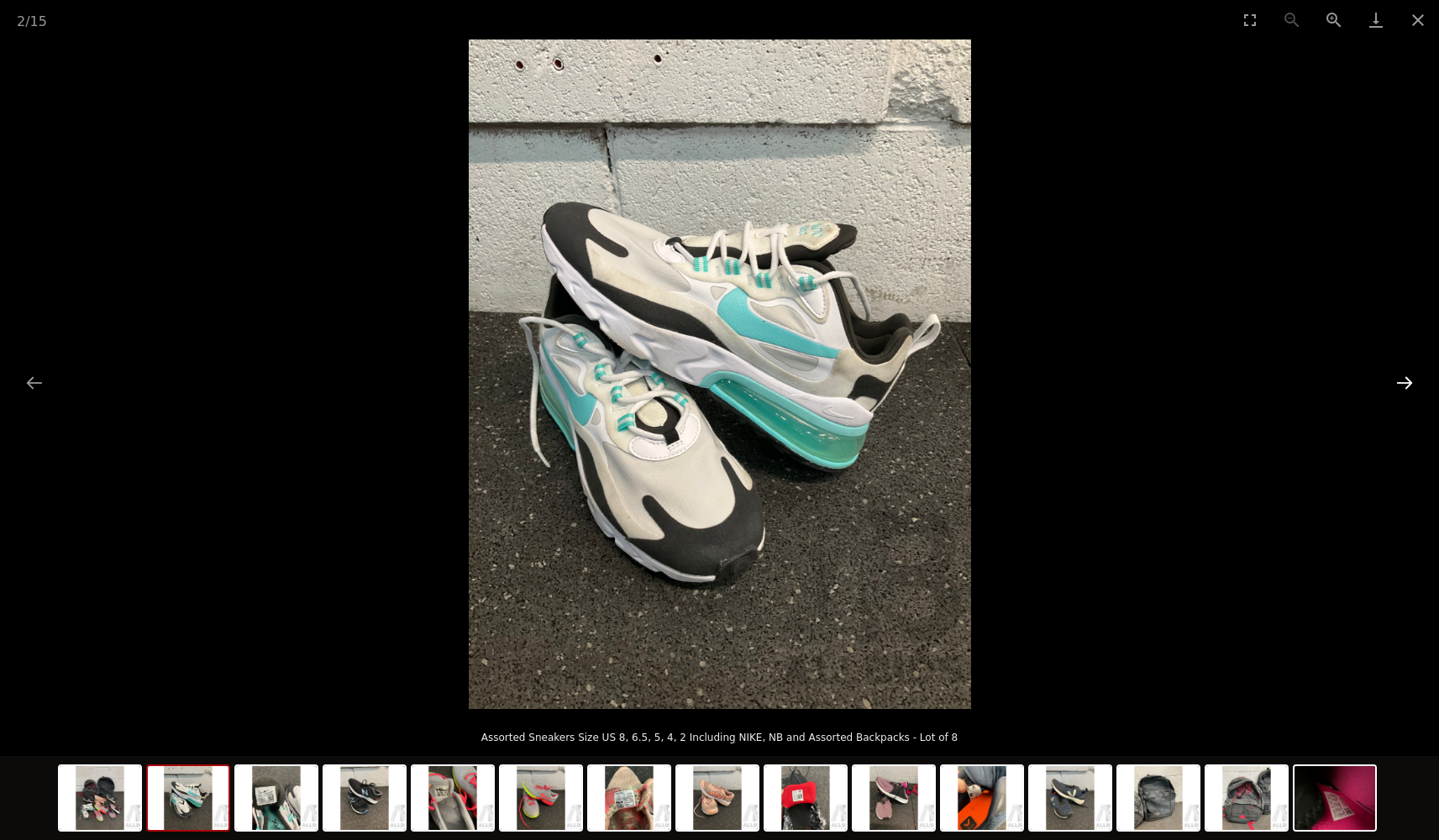
click at [1406, 382] on button "Next slide" at bounding box center [1404, 382] width 35 height 32
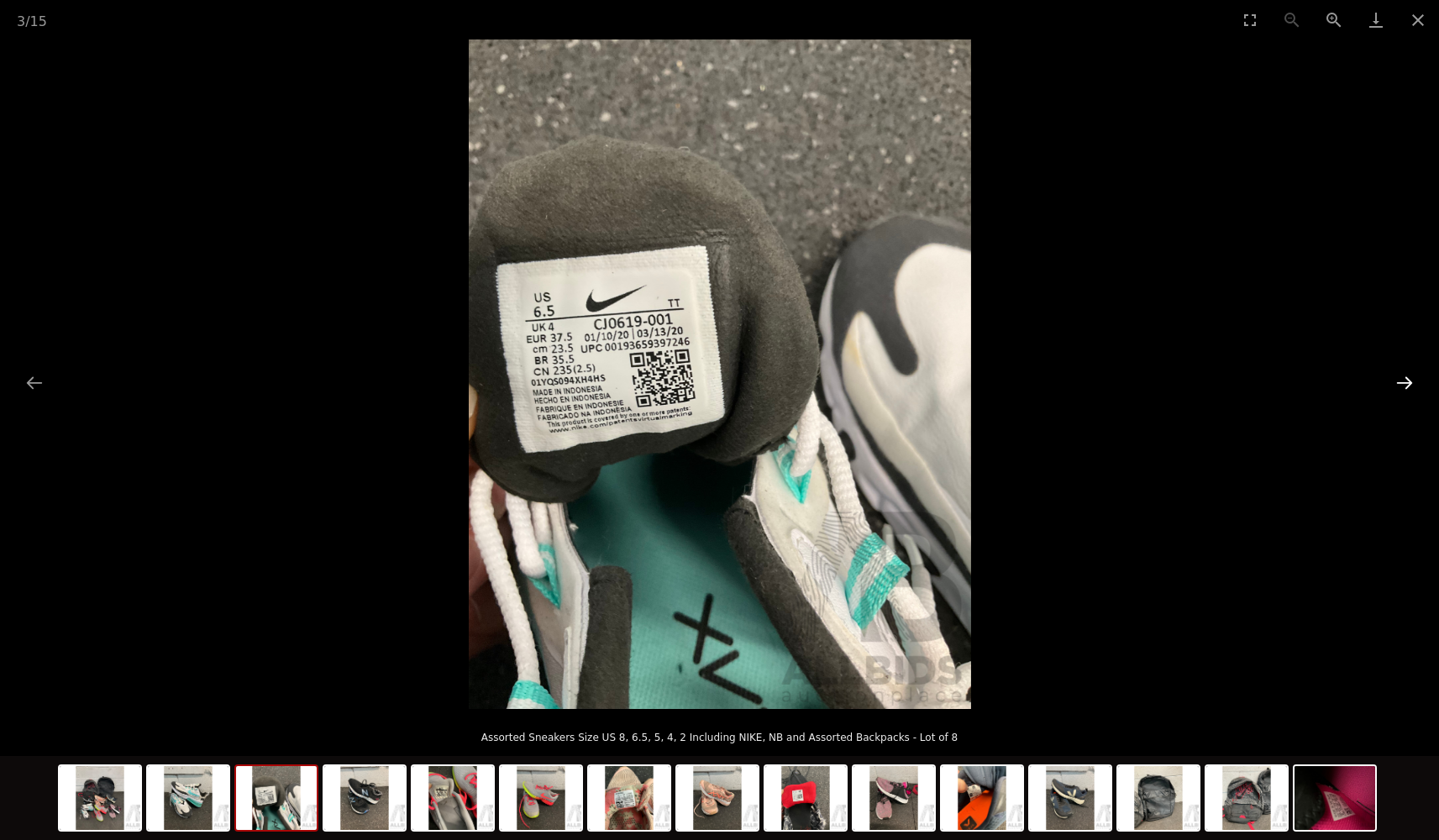
click at [1406, 382] on button "Next slide" at bounding box center [1404, 382] width 35 height 32
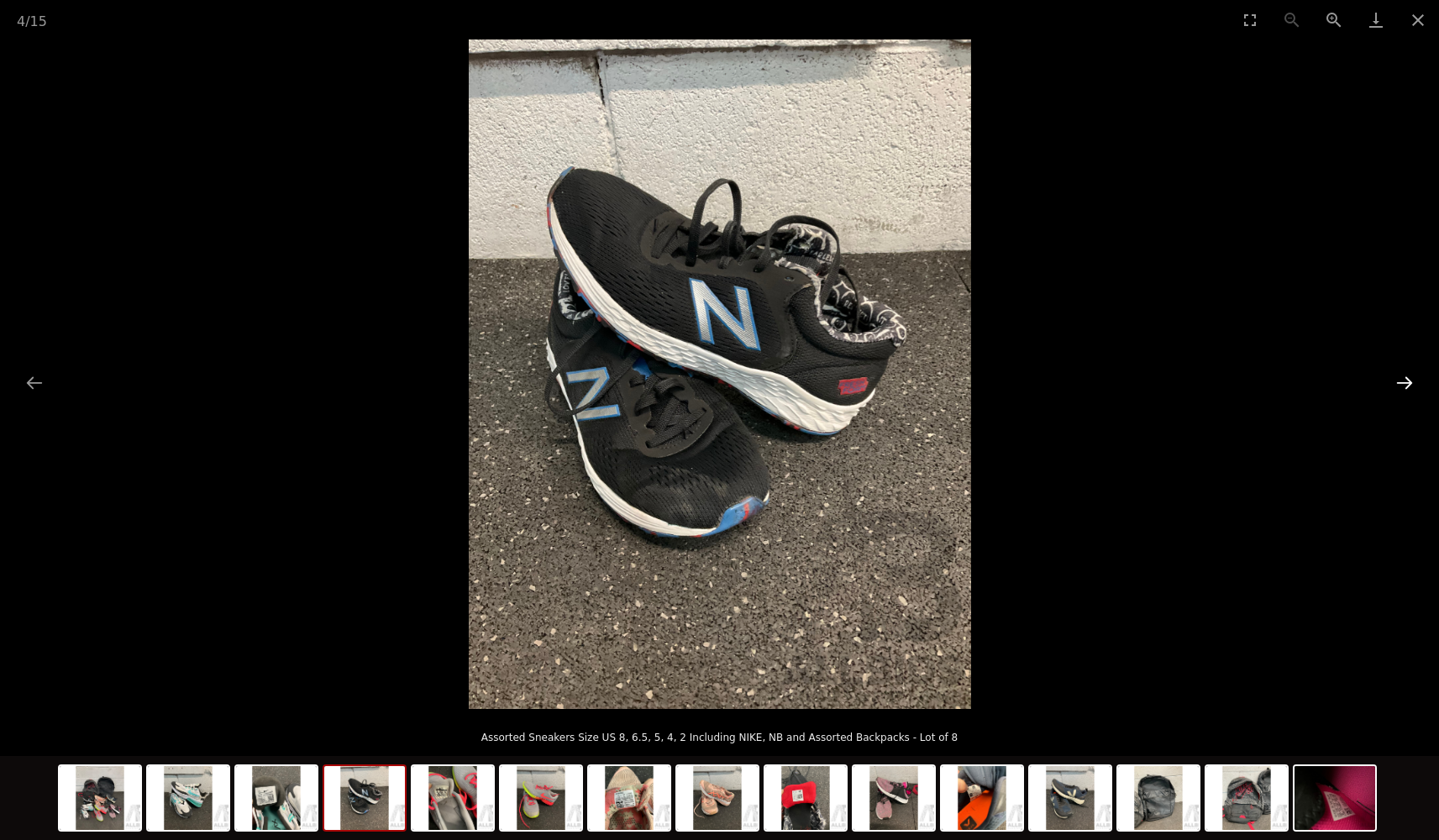
click at [1406, 382] on button "Next slide" at bounding box center [1404, 382] width 35 height 32
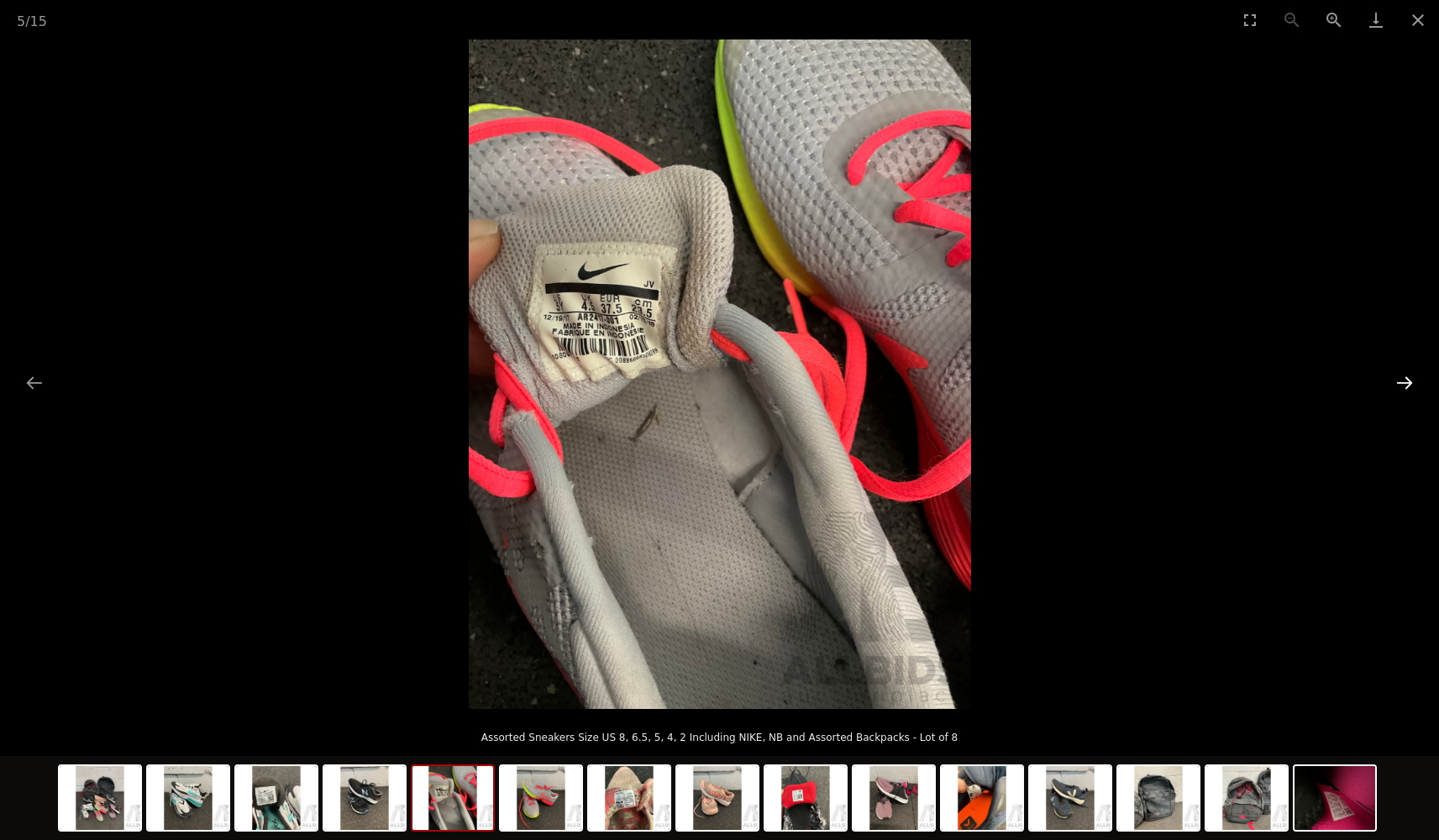
click at [1406, 382] on button "Next slide" at bounding box center [1404, 382] width 35 height 32
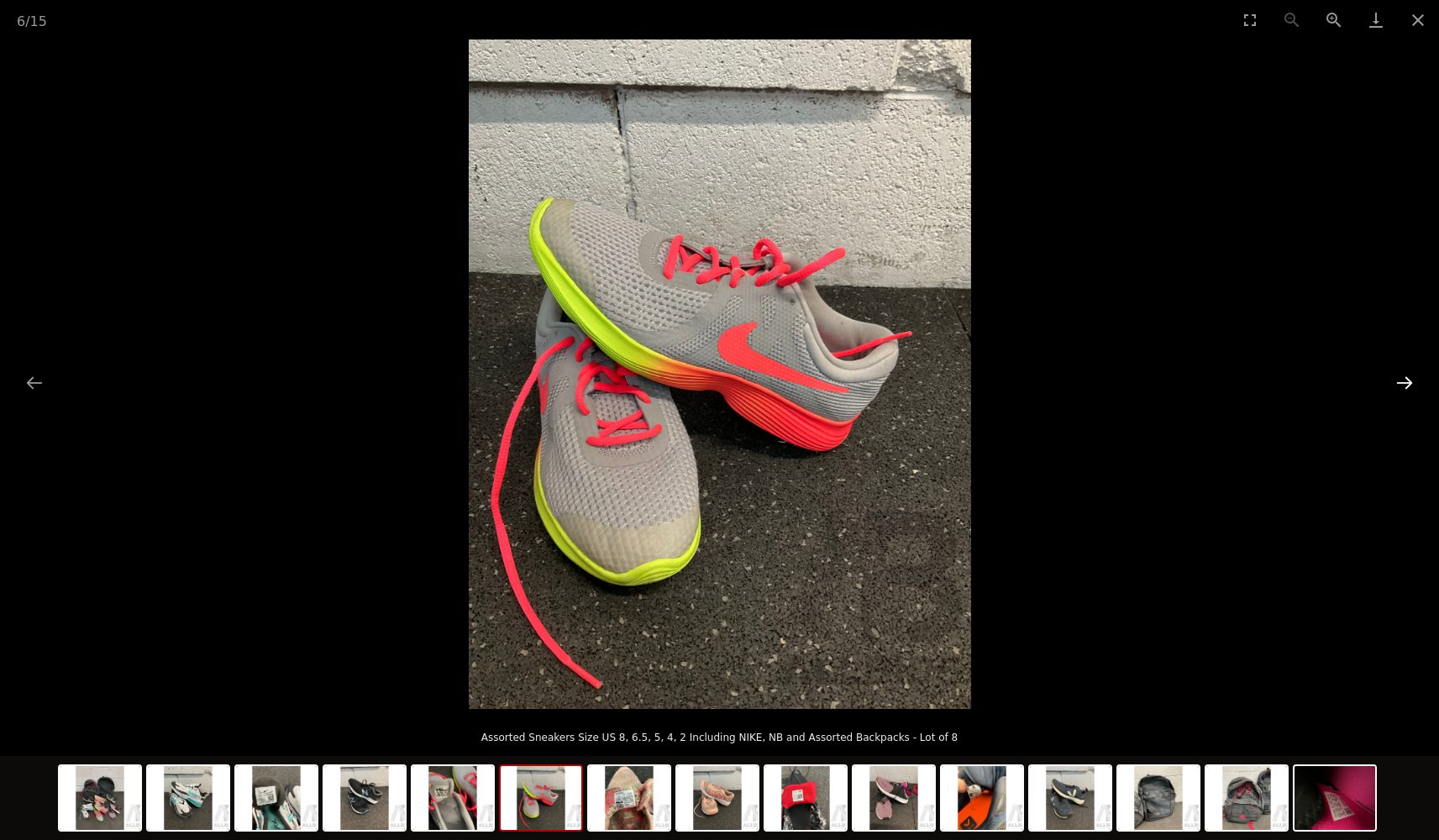
click at [1406, 382] on button "Next slide" at bounding box center [1404, 382] width 35 height 32
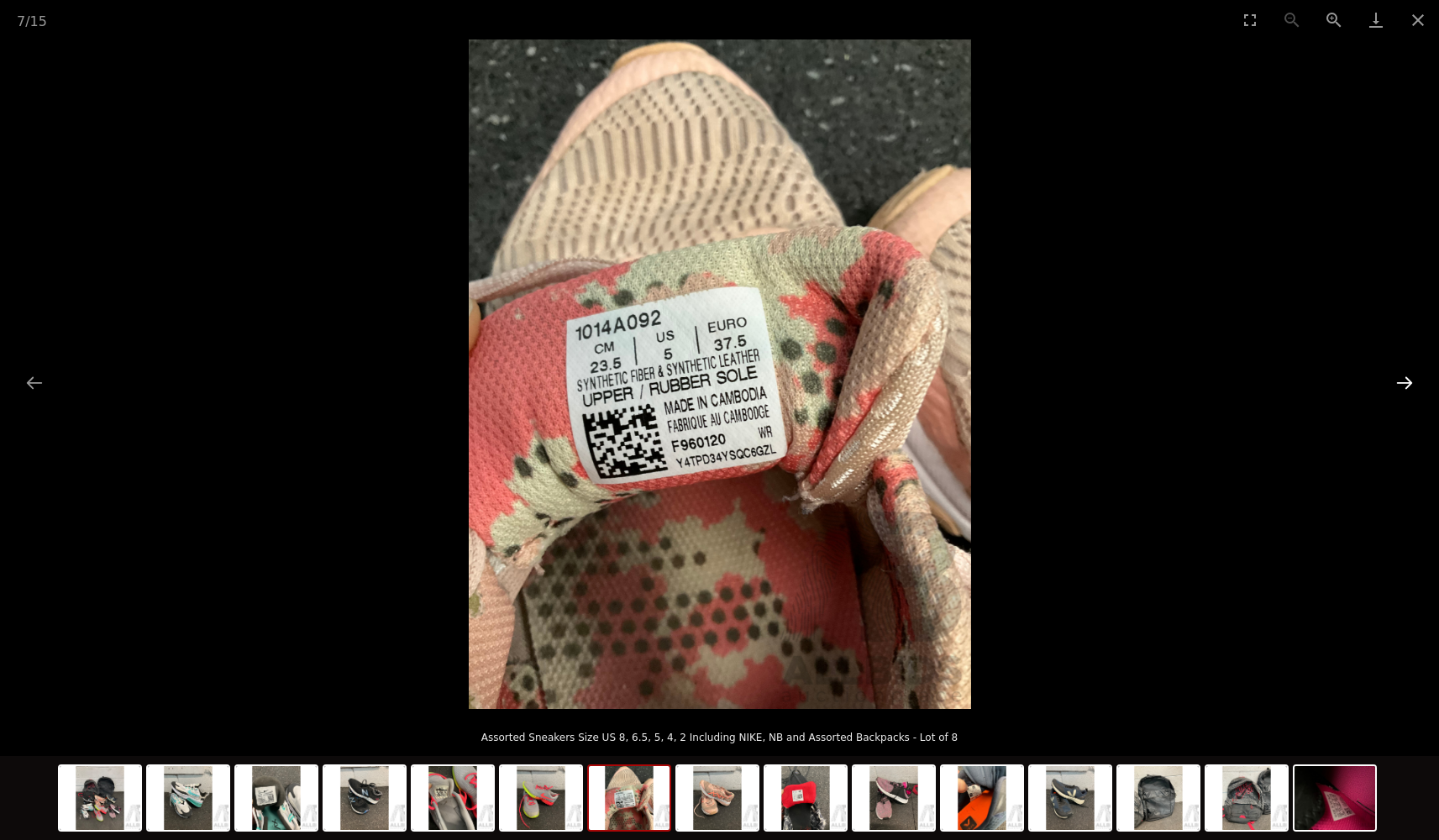
click at [1406, 382] on button "Next slide" at bounding box center [1404, 382] width 35 height 32
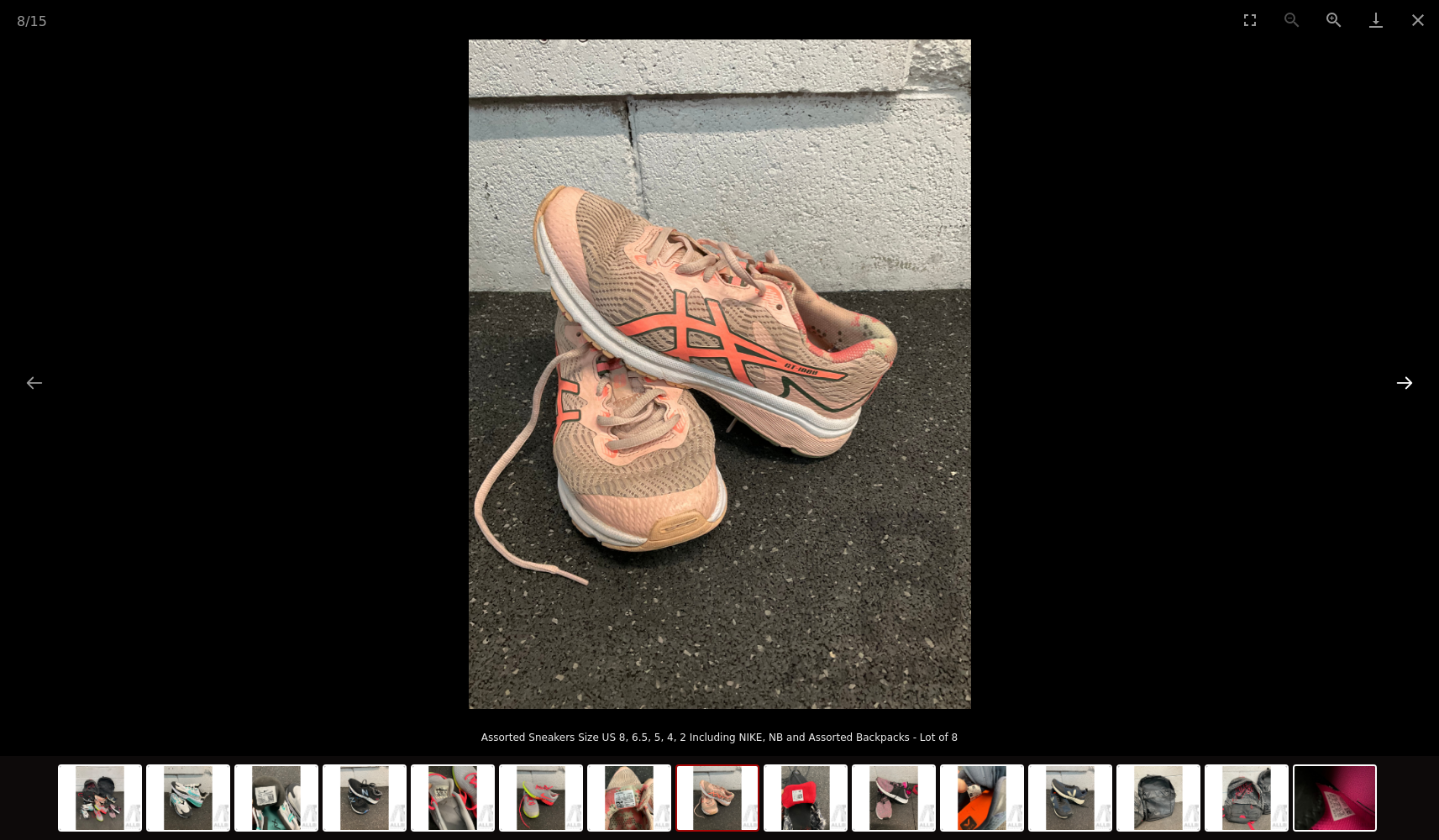
click at [1406, 382] on button "Next slide" at bounding box center [1404, 382] width 35 height 32
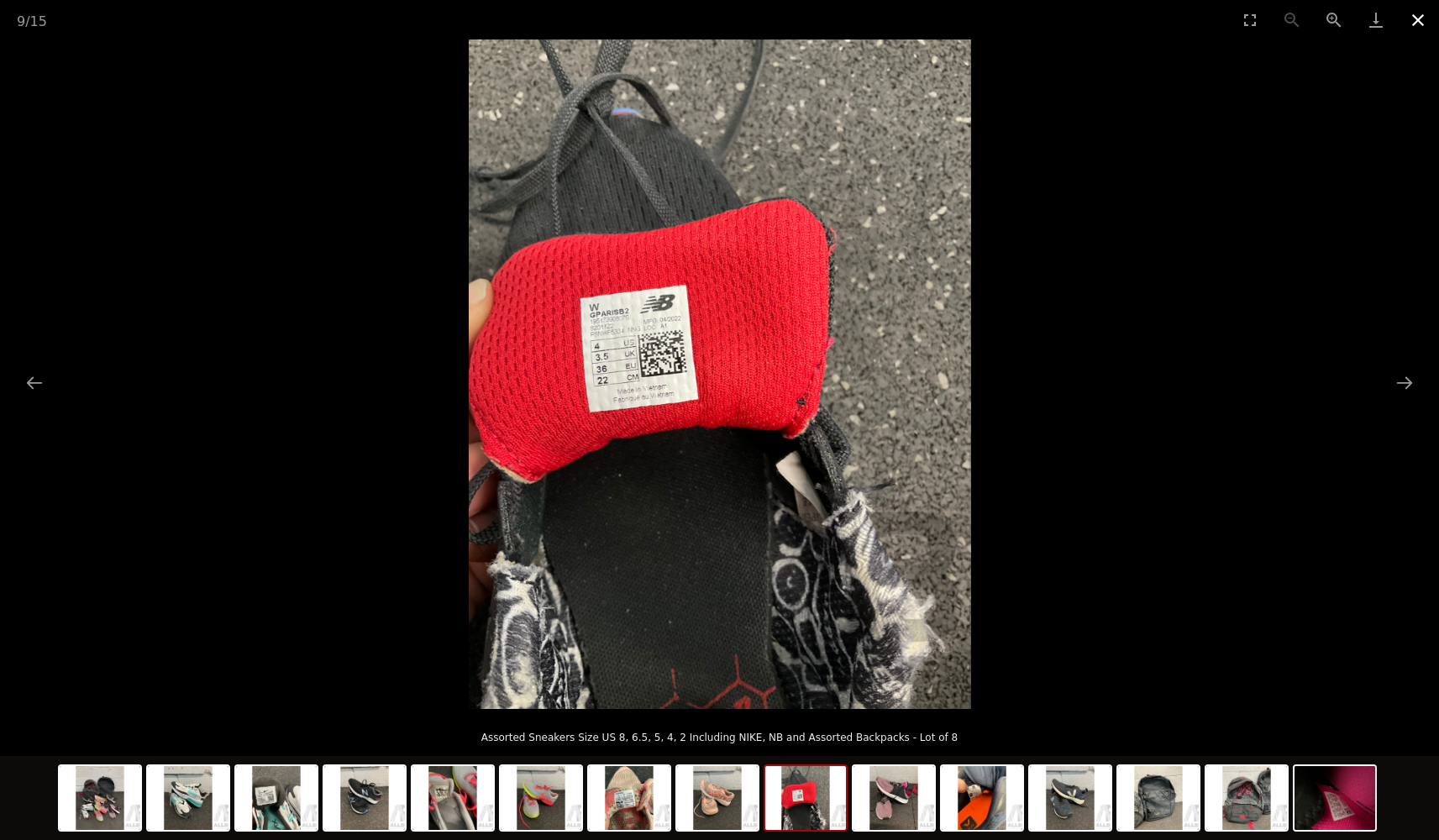
click at [1414, 26] on button "Close gallery" at bounding box center [1418, 19] width 42 height 39
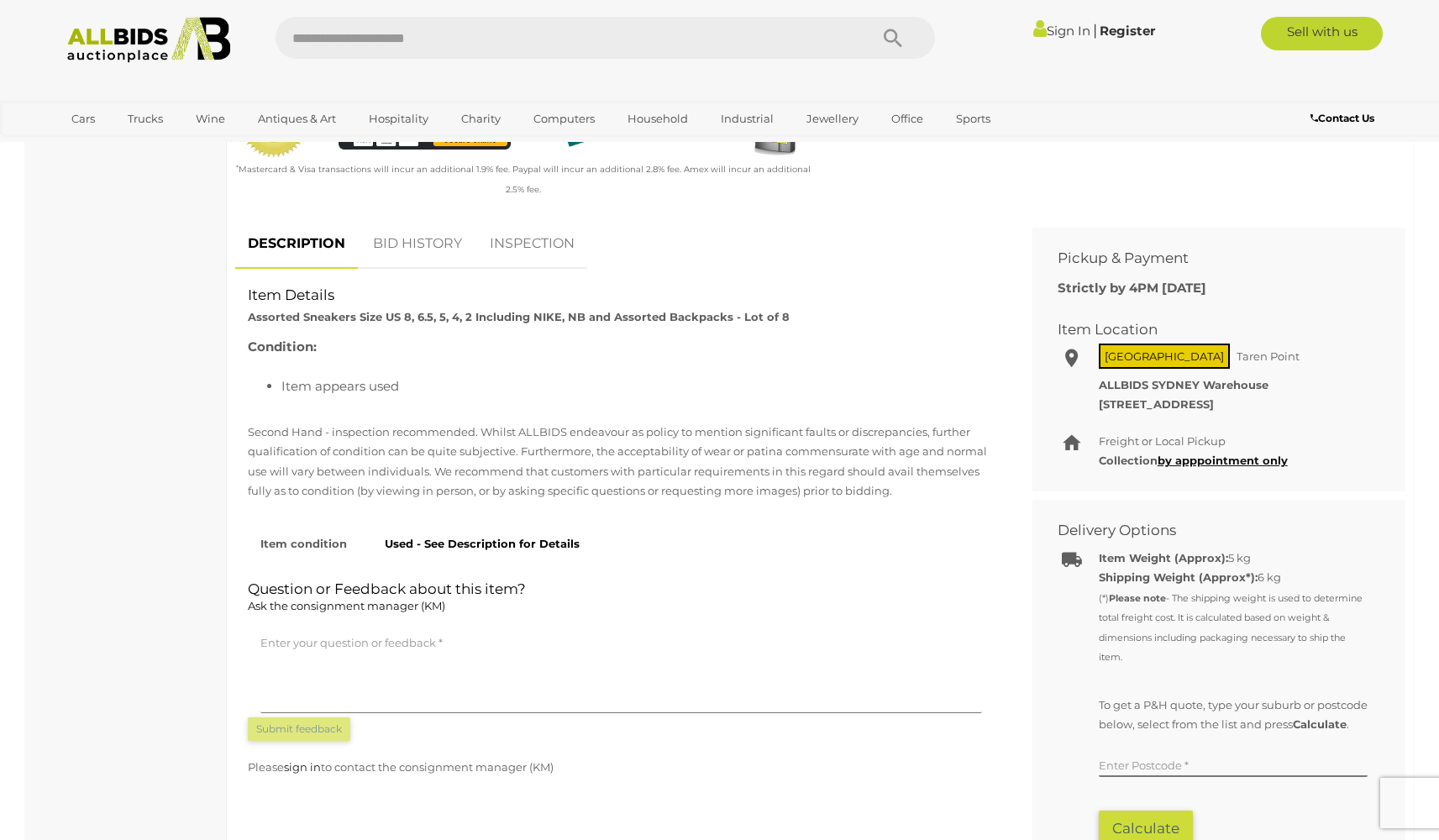
scroll to position [623, 0]
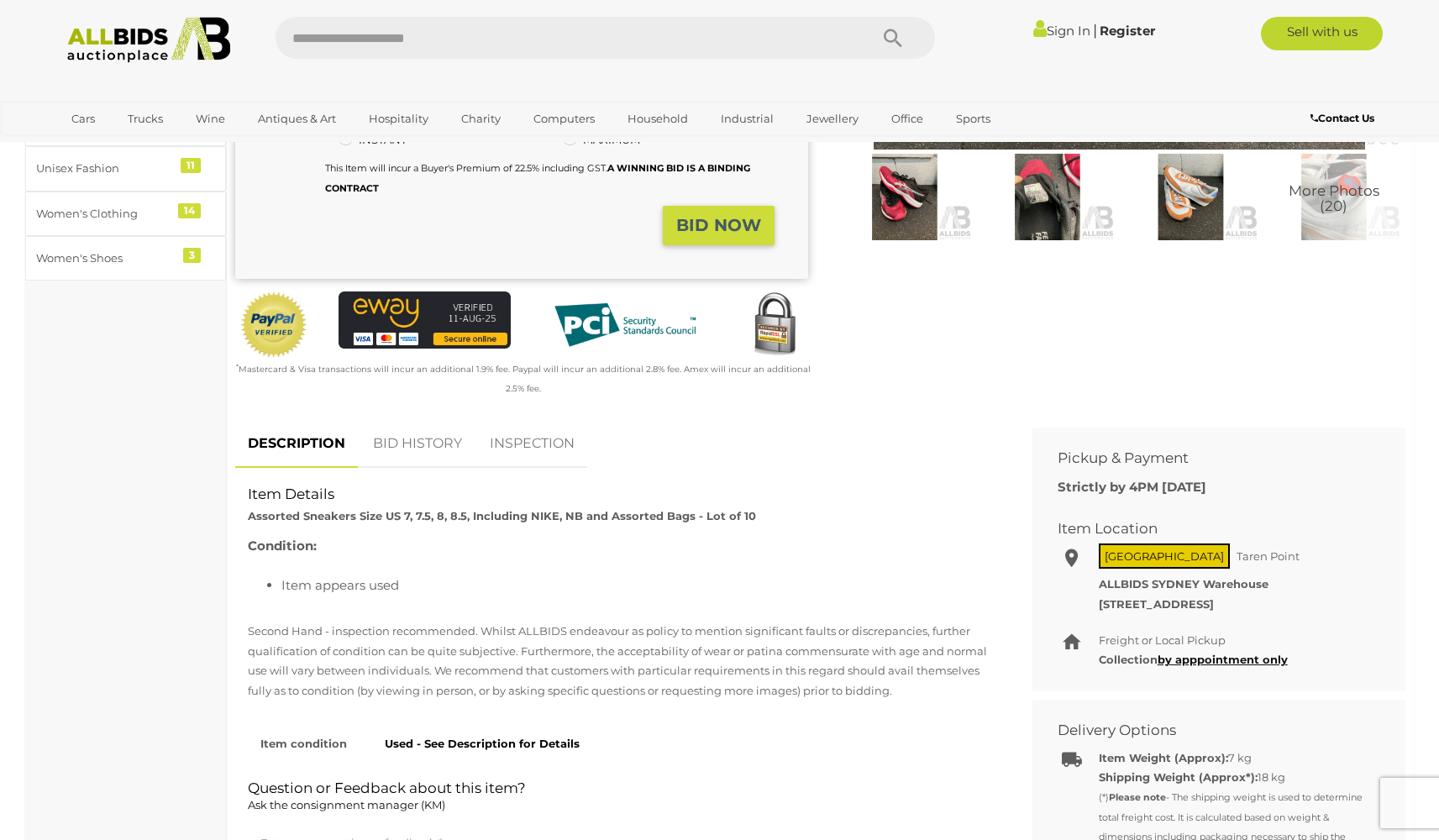
scroll to position [454, 0]
